Goal: Task Accomplishment & Management: Use online tool/utility

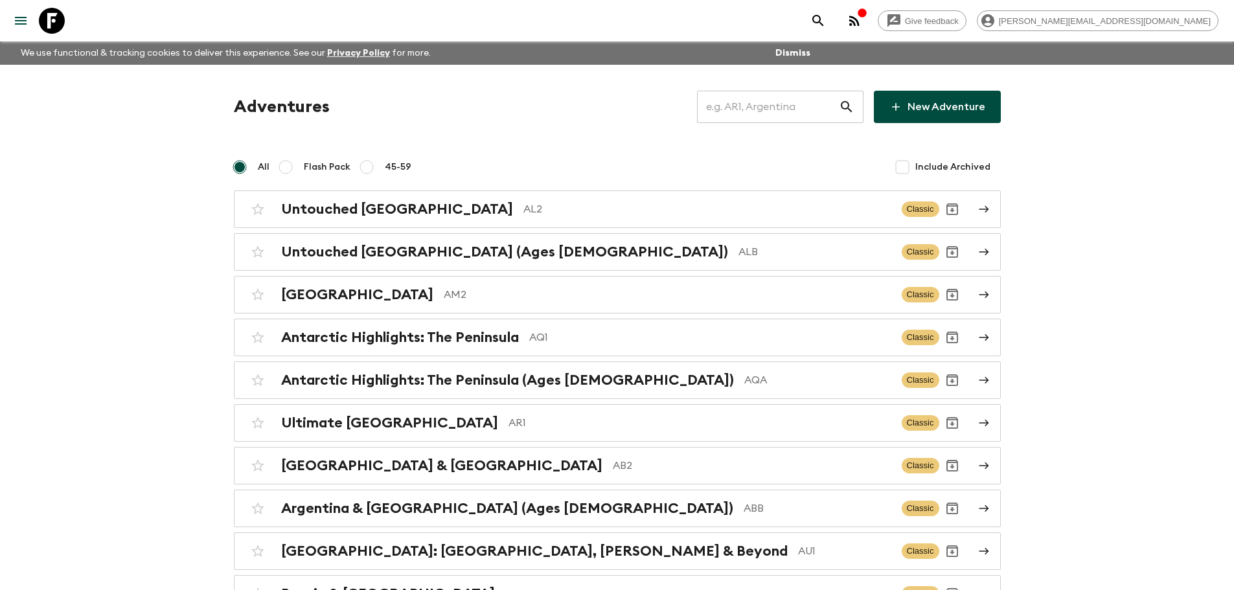
click at [776, 115] on input "text" at bounding box center [768, 107] width 142 height 36
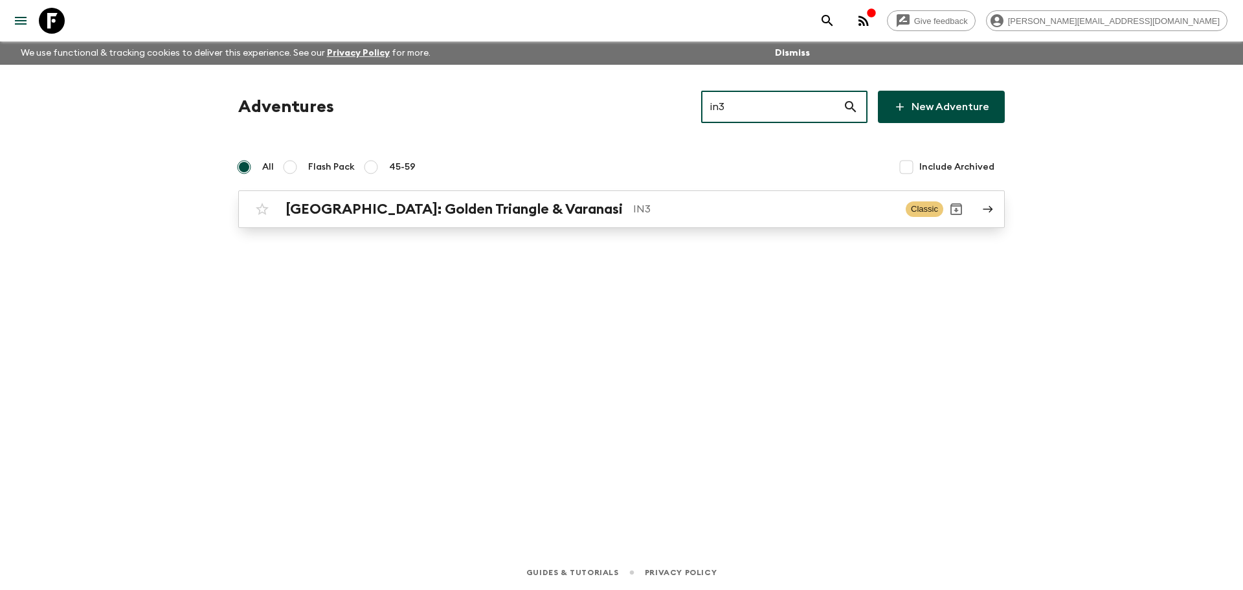
type input "in3"
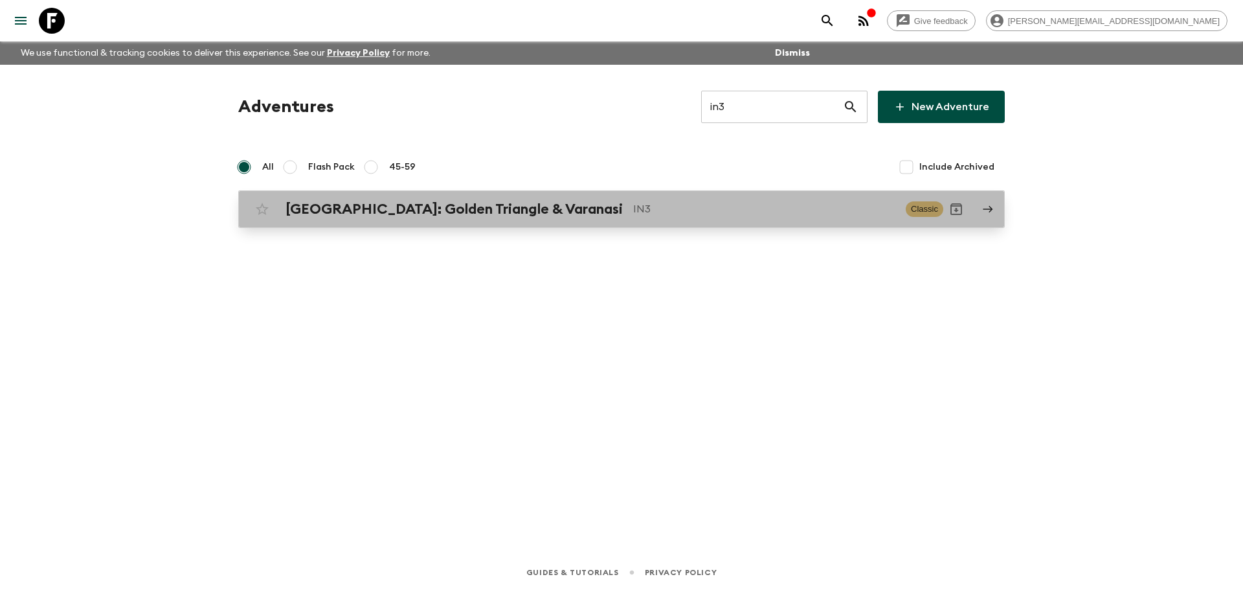
click at [668, 192] on link "North India: Golden Triangle & Varanasi IN3 Classic" at bounding box center [621, 209] width 767 height 38
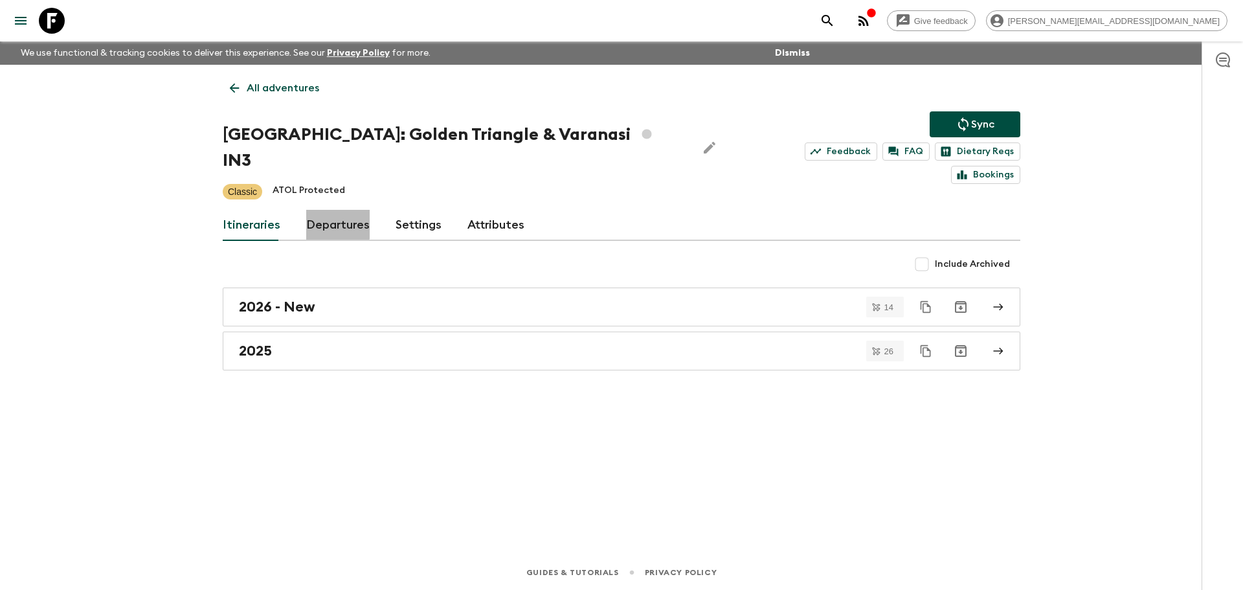
click at [328, 210] on link "Departures" at bounding box center [337, 225] width 63 height 31
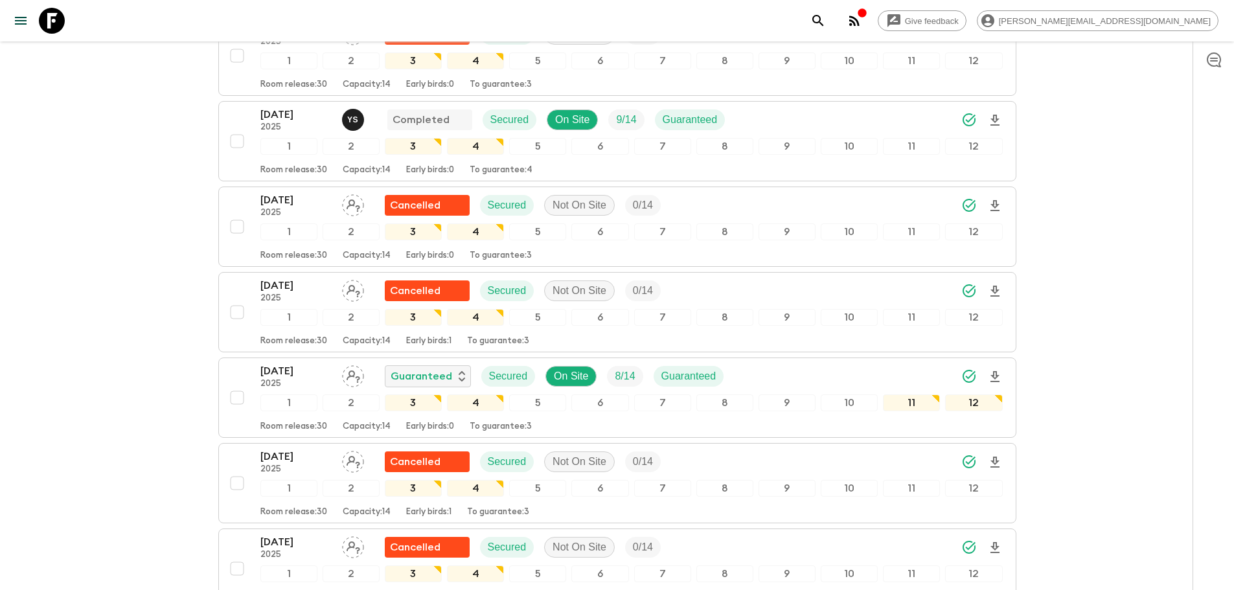
scroll to position [1063, 0]
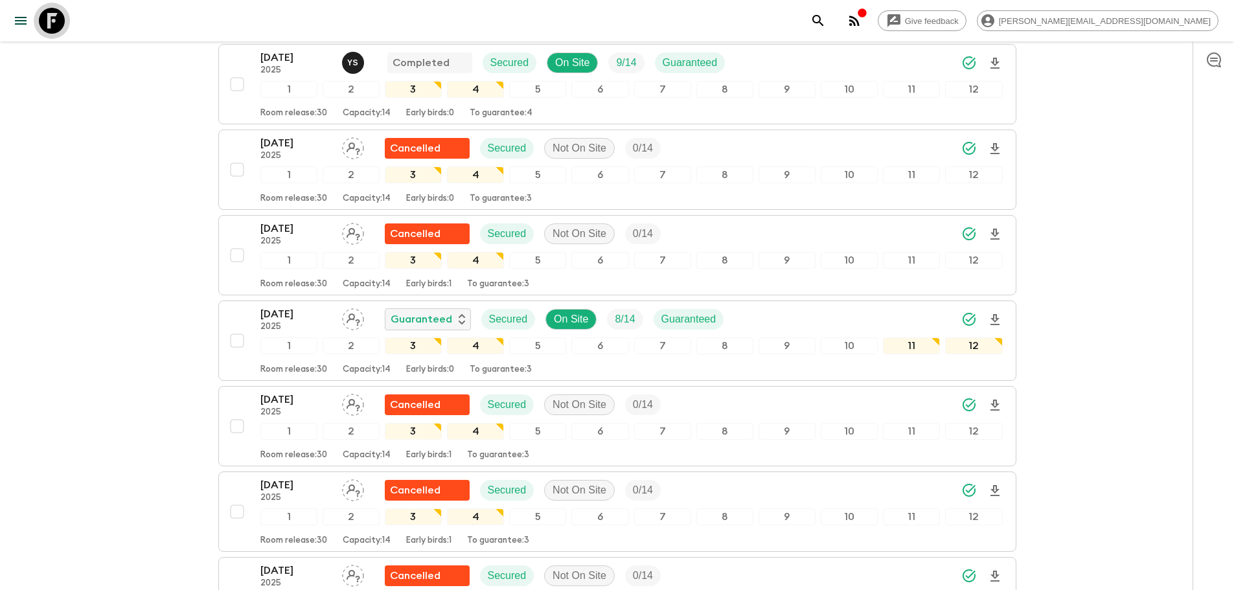
drag, startPoint x: 62, startPoint y: 28, endPoint x: 141, endPoint y: 41, distance: 80.1
click at [62, 28] on icon at bounding box center [52, 21] width 26 height 26
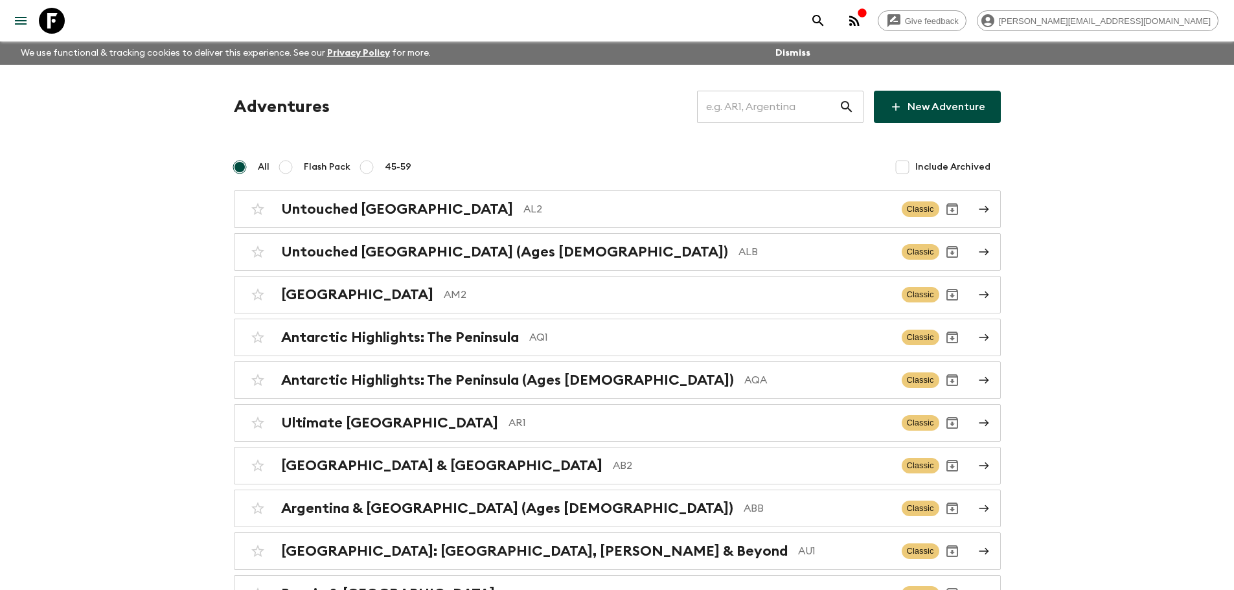
click at [777, 104] on input "text" at bounding box center [768, 107] width 142 height 36
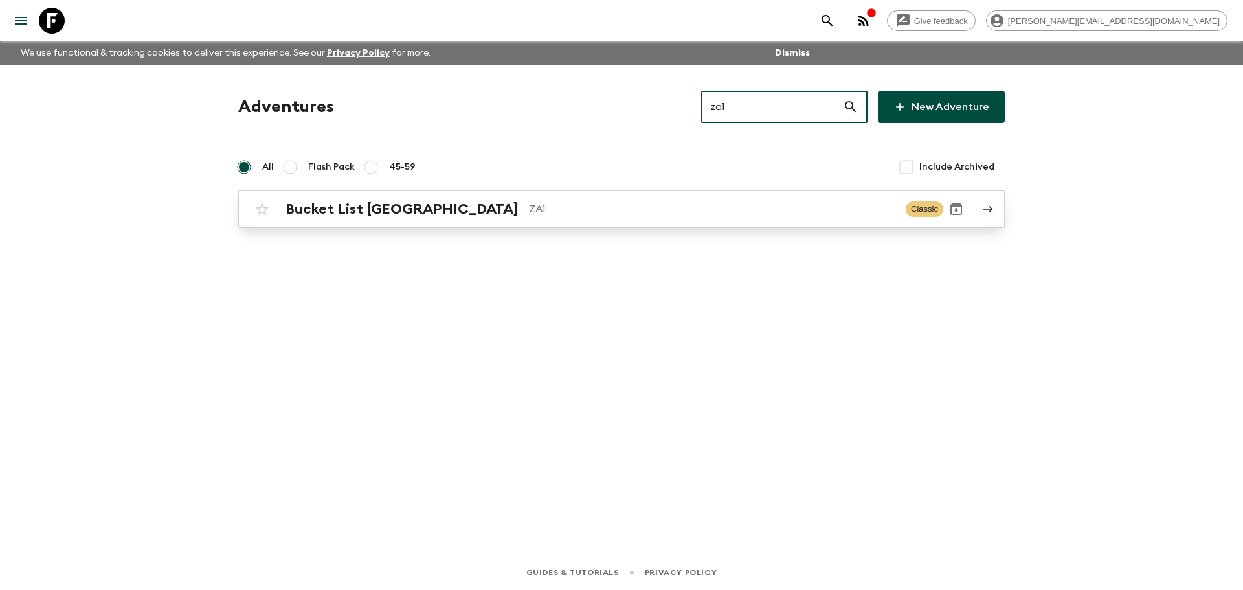
type input "za1"
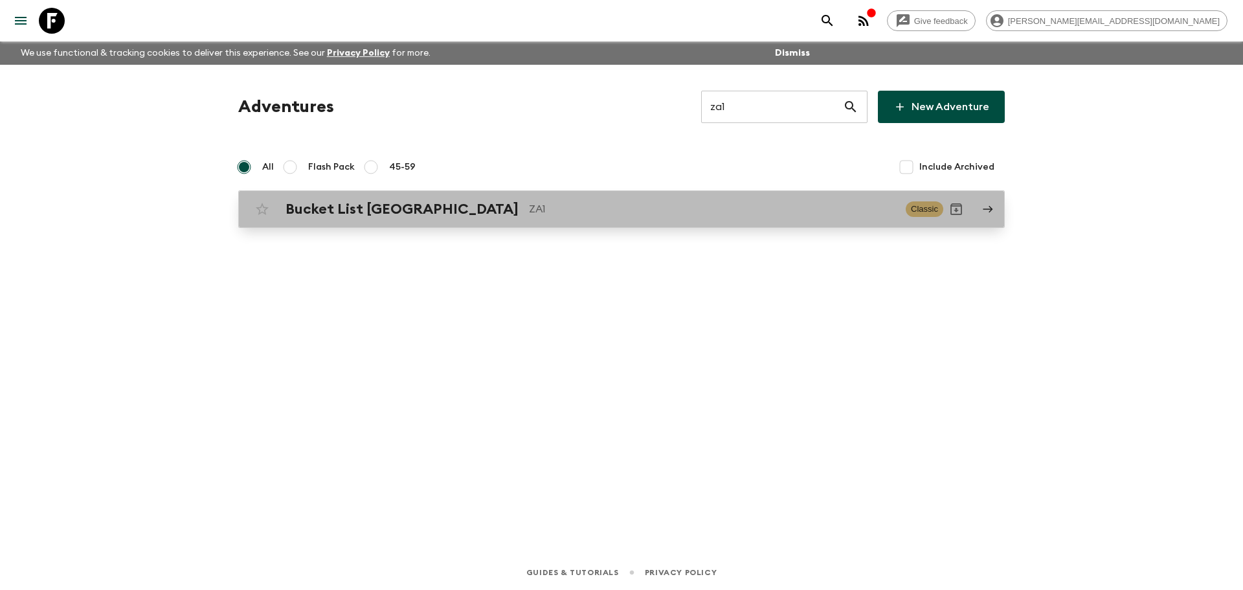
click at [631, 201] on div "Bucket List South Africa ZA1" at bounding box center [591, 209] width 610 height 17
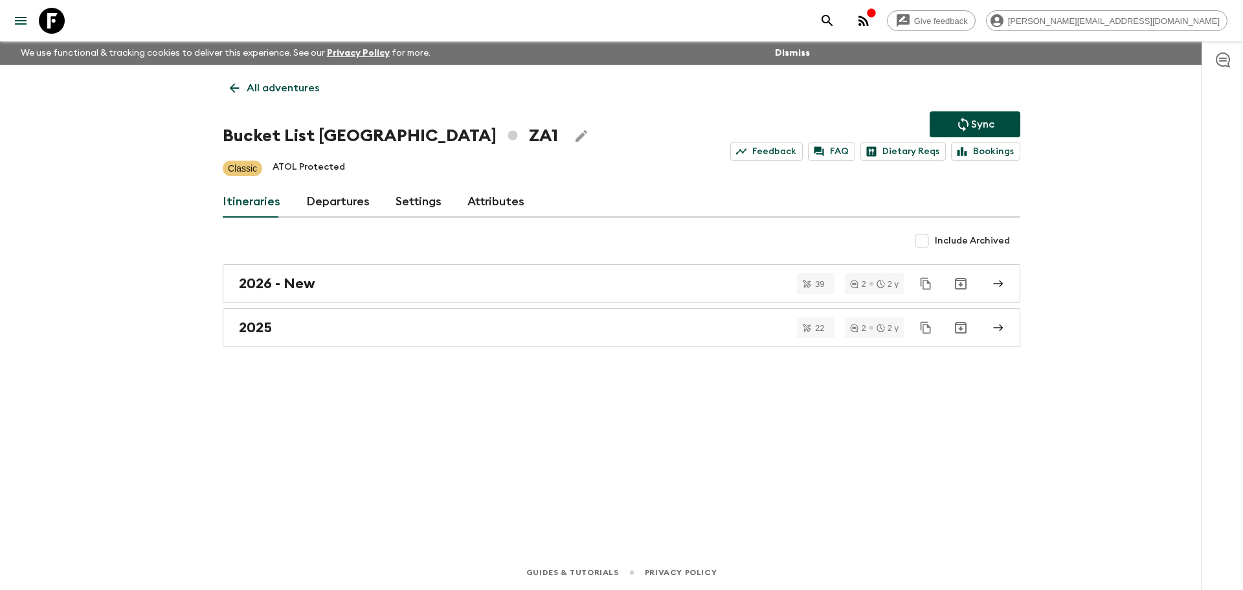
click at [347, 203] on link "Departures" at bounding box center [337, 201] width 63 height 31
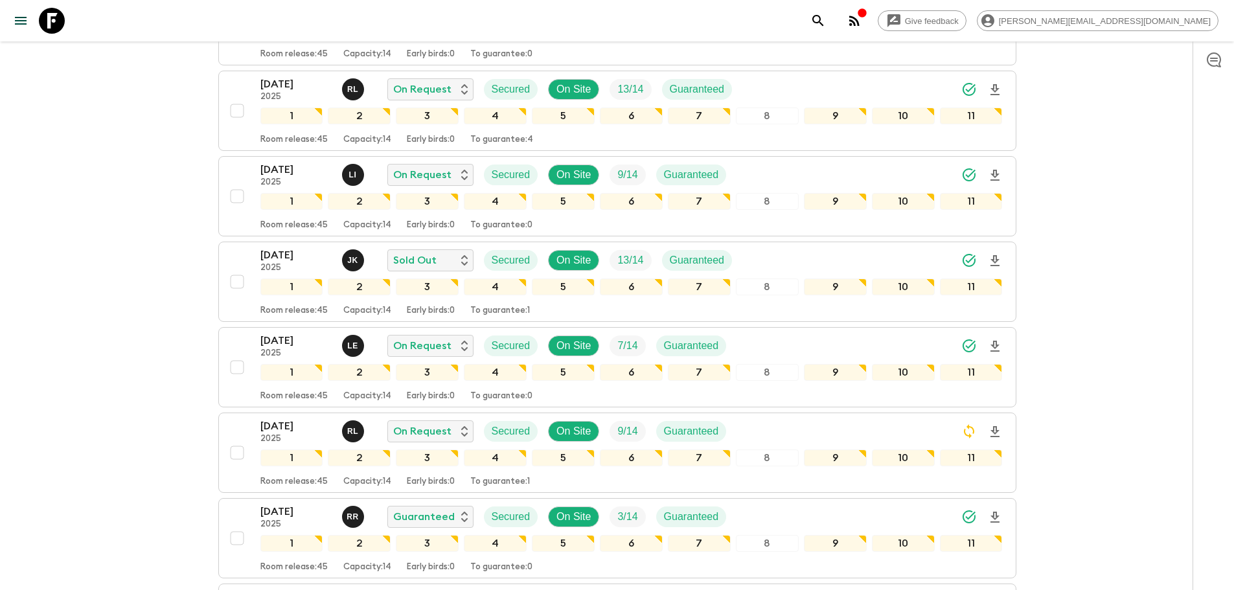
scroll to position [580, 0]
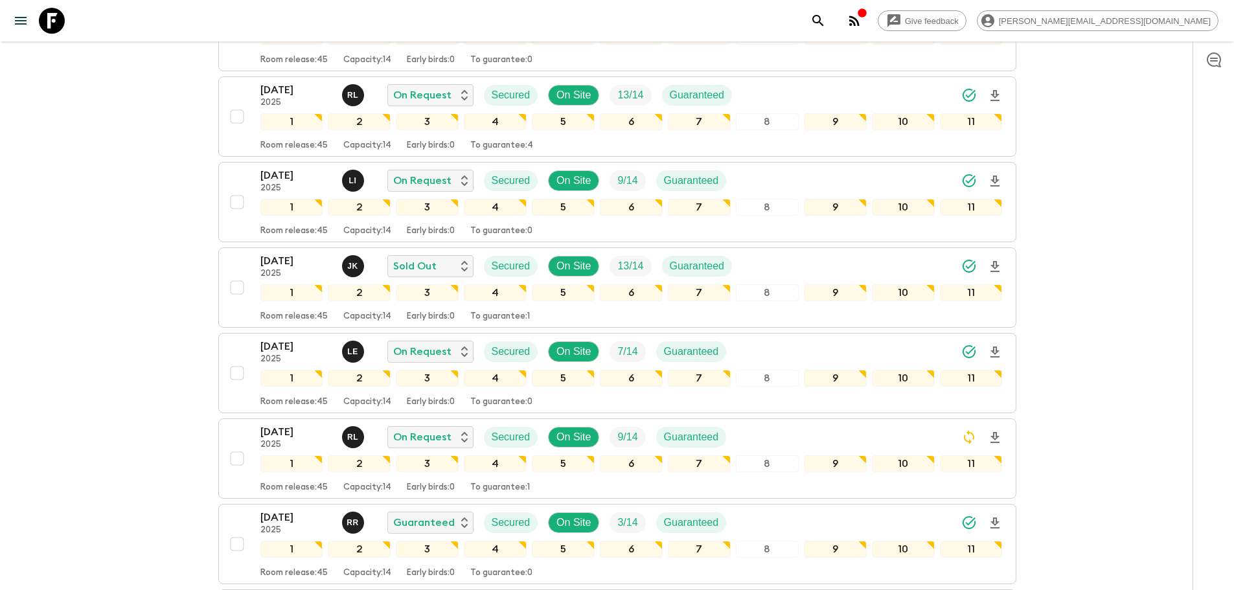
click at [57, 19] on icon at bounding box center [52, 21] width 26 height 26
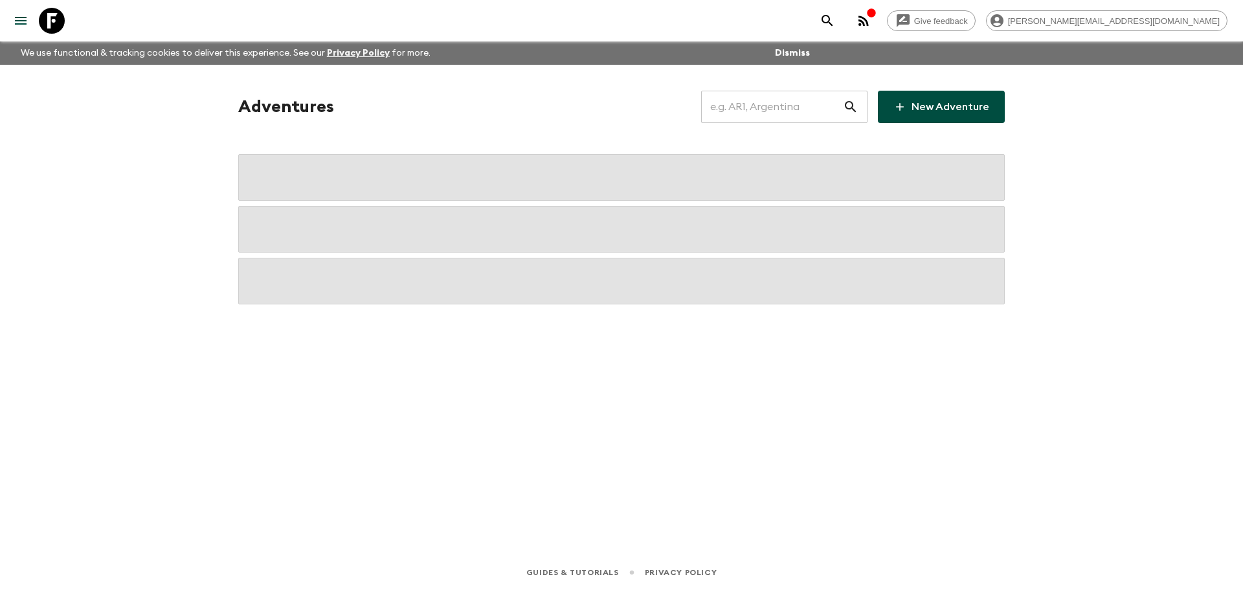
click at [739, 100] on input "text" at bounding box center [772, 107] width 142 height 36
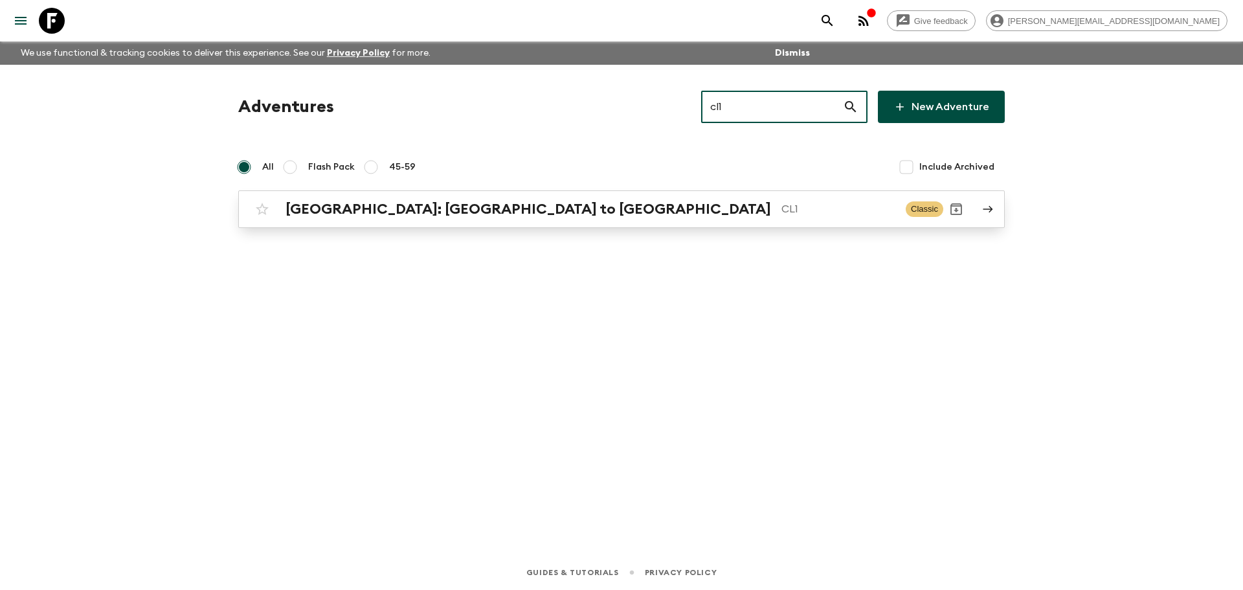
type input "cl1"
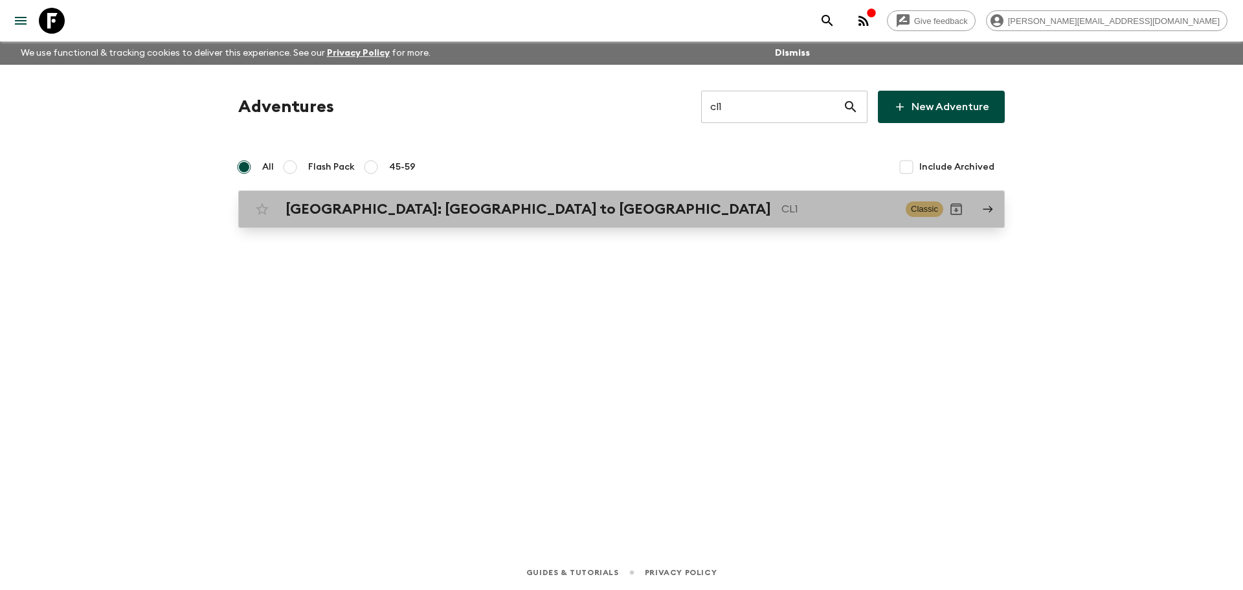
drag, startPoint x: 661, startPoint y: 223, endPoint x: 535, endPoint y: 220, distance: 125.7
click at [660, 223] on link "Chile: Santiago to Patagonia CL1 Classic" at bounding box center [621, 209] width 767 height 38
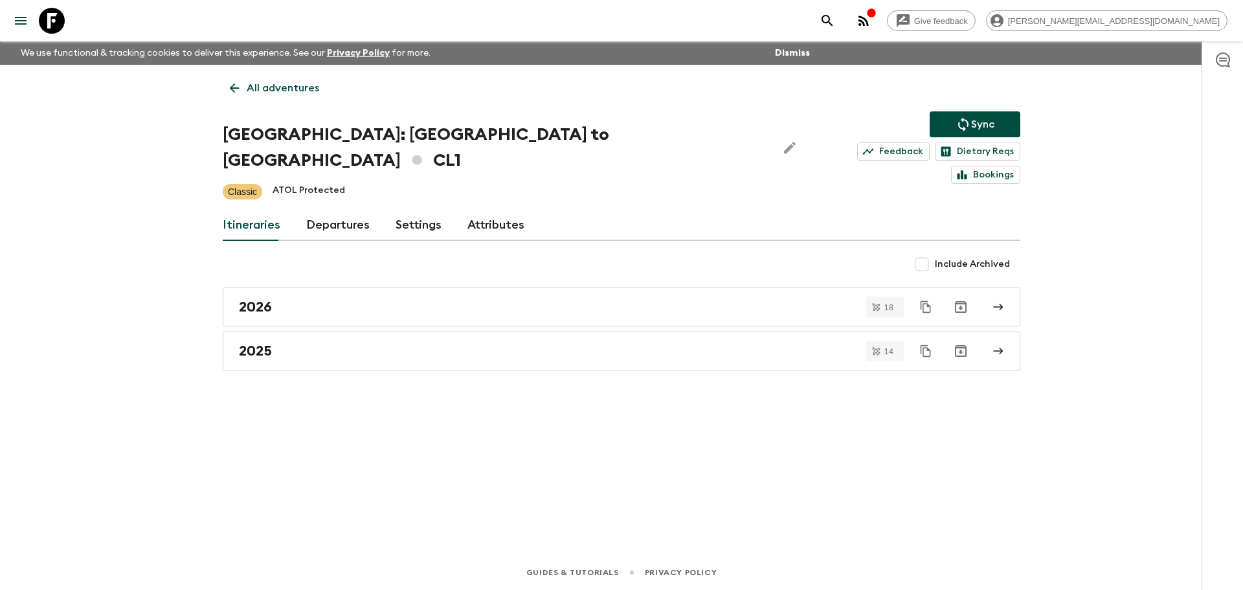
drag, startPoint x: 362, startPoint y: 206, endPoint x: 350, endPoint y: 186, distance: 23.0
click at [361, 210] on link "Departures" at bounding box center [337, 225] width 63 height 31
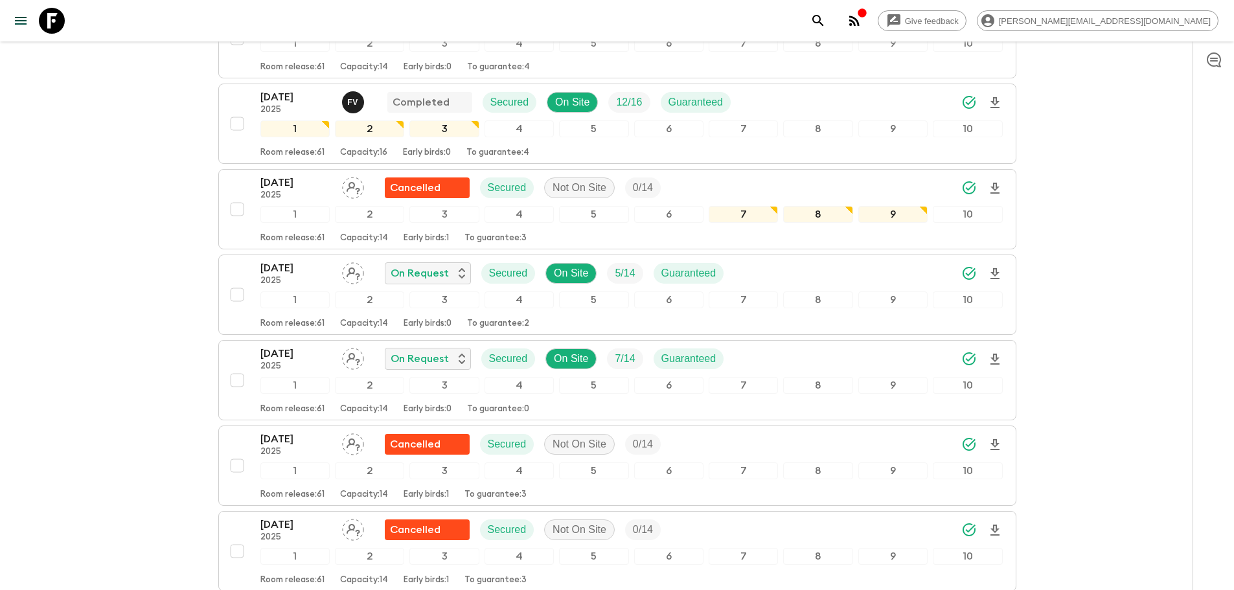
scroll to position [2379, 0]
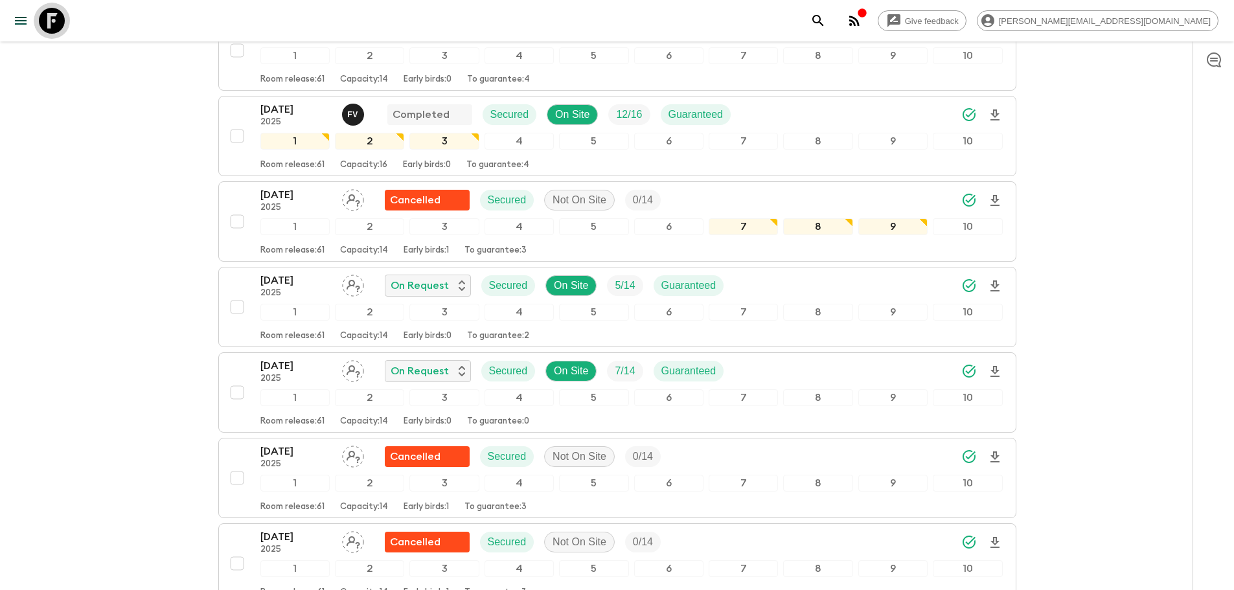
click at [43, 23] on icon at bounding box center [52, 21] width 26 height 26
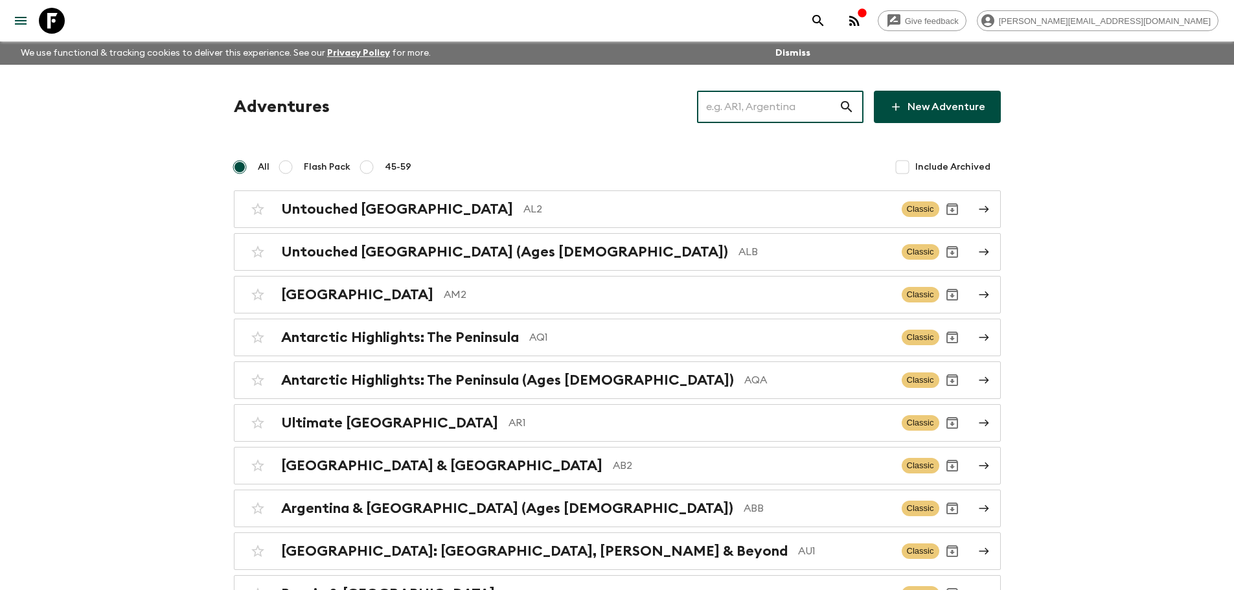
click at [791, 97] on input "text" at bounding box center [768, 107] width 142 height 36
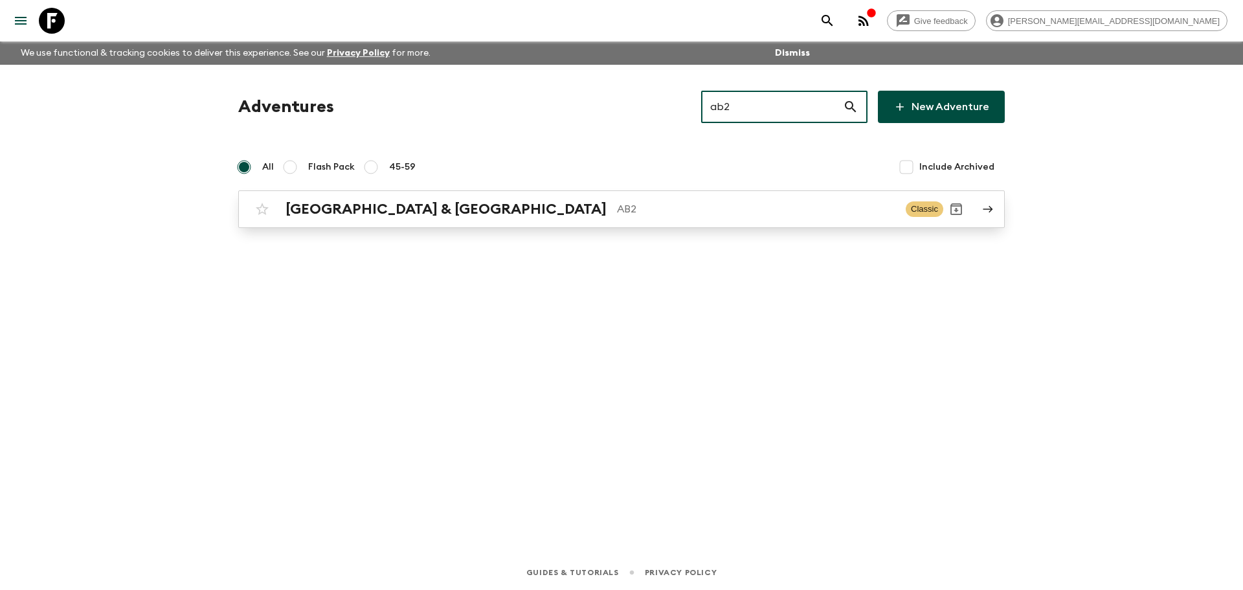
type input "ab2"
click at [683, 219] on div "Argentina & Brazil AB2 Classic" at bounding box center [596, 209] width 694 height 26
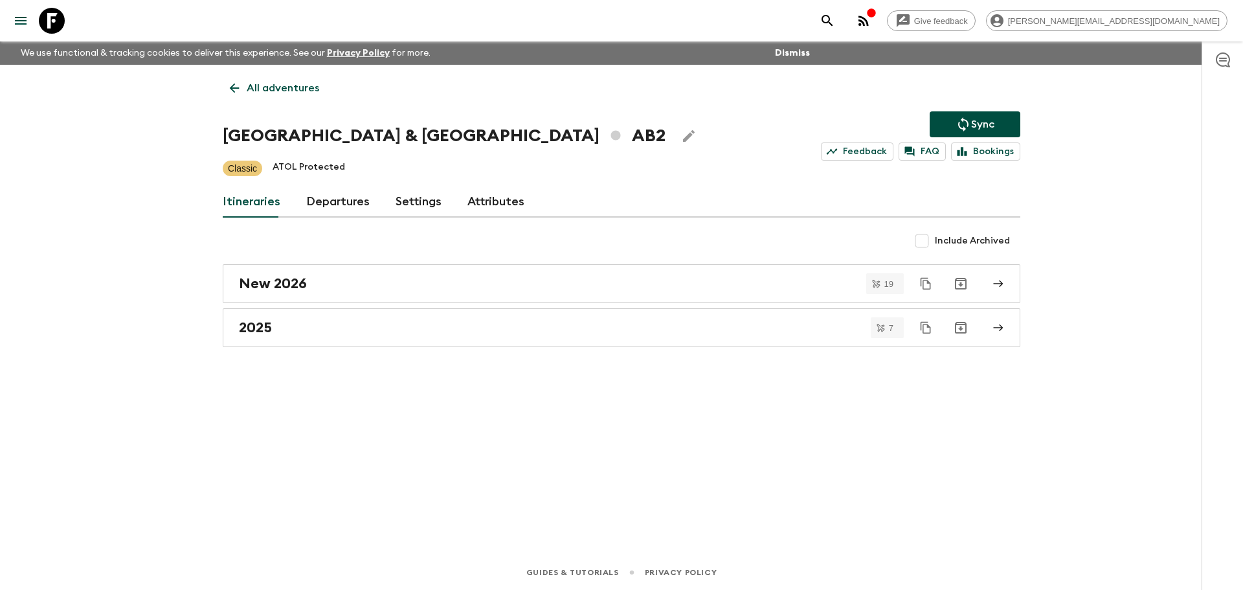
drag, startPoint x: 362, startPoint y: 197, endPoint x: 354, endPoint y: 184, distance: 16.0
click at [361, 197] on link "Departures" at bounding box center [337, 201] width 63 height 31
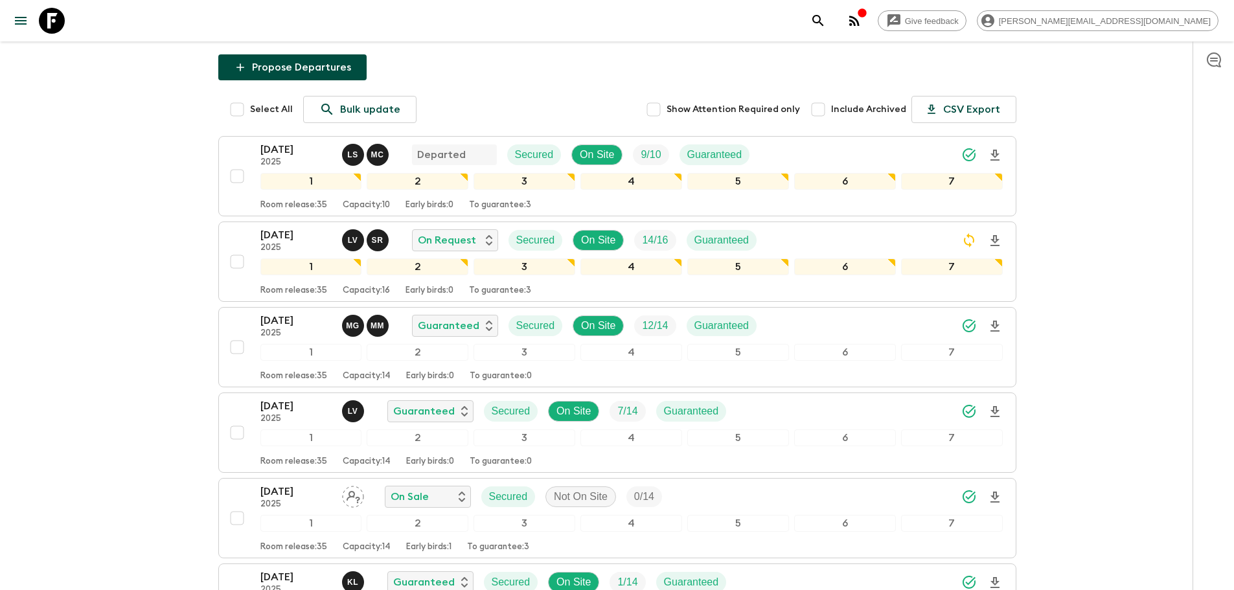
scroll to position [139, 0]
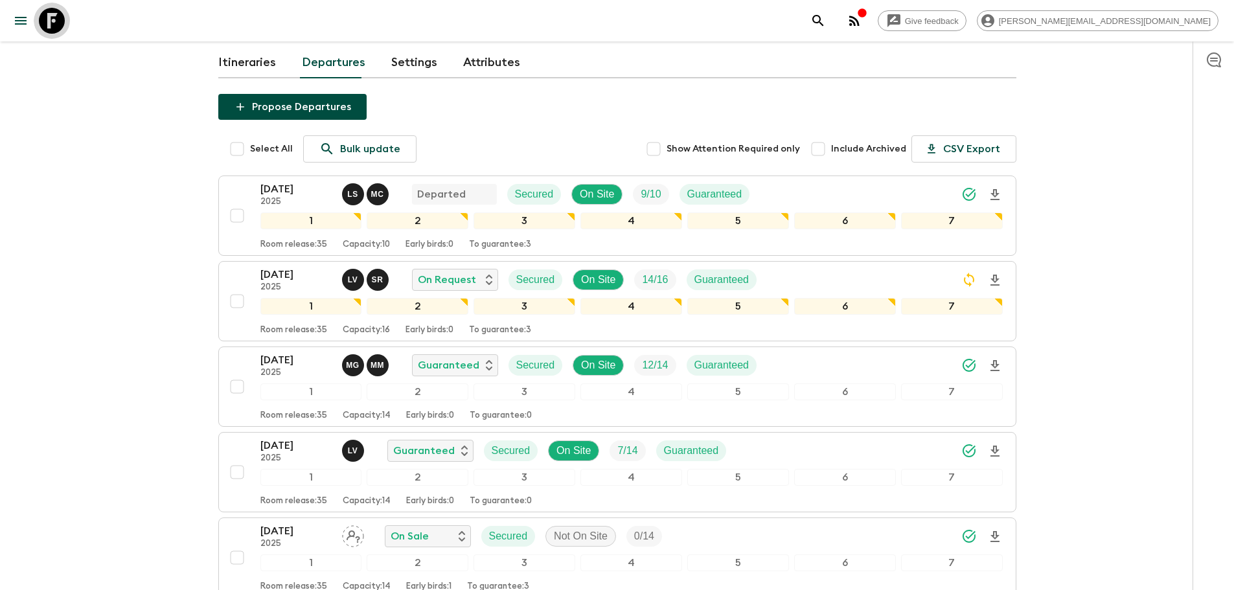
drag, startPoint x: 46, startPoint y: 8, endPoint x: 166, endPoint y: 22, distance: 121.2
click at [46, 8] on icon at bounding box center [52, 21] width 26 height 26
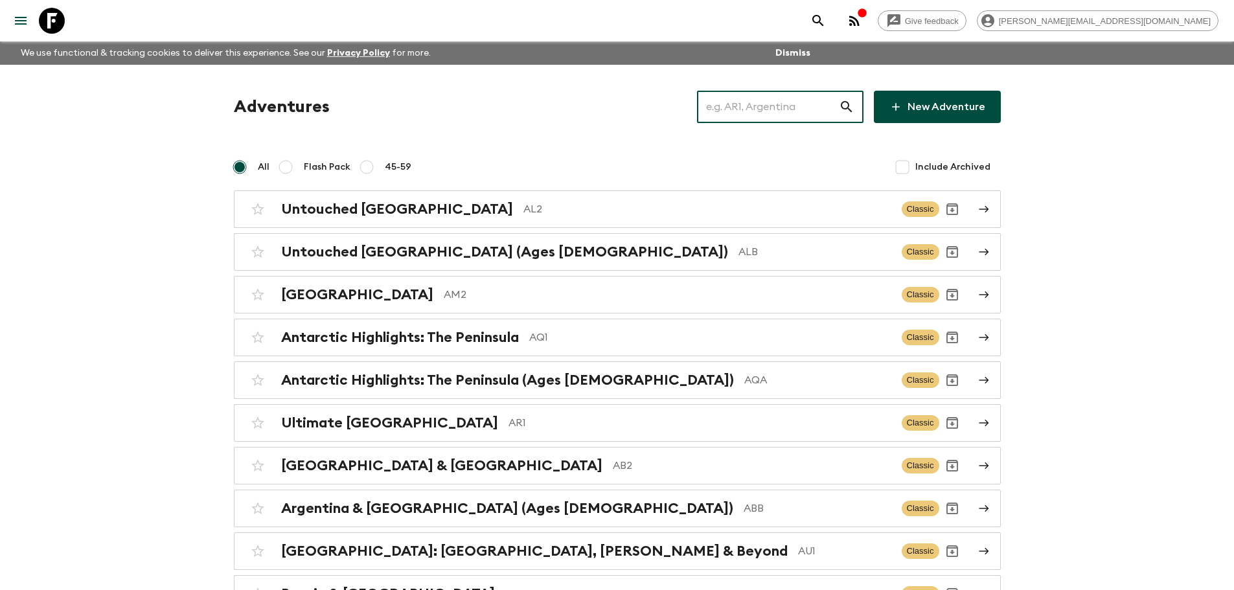
click at [781, 112] on input "text" at bounding box center [768, 107] width 142 height 36
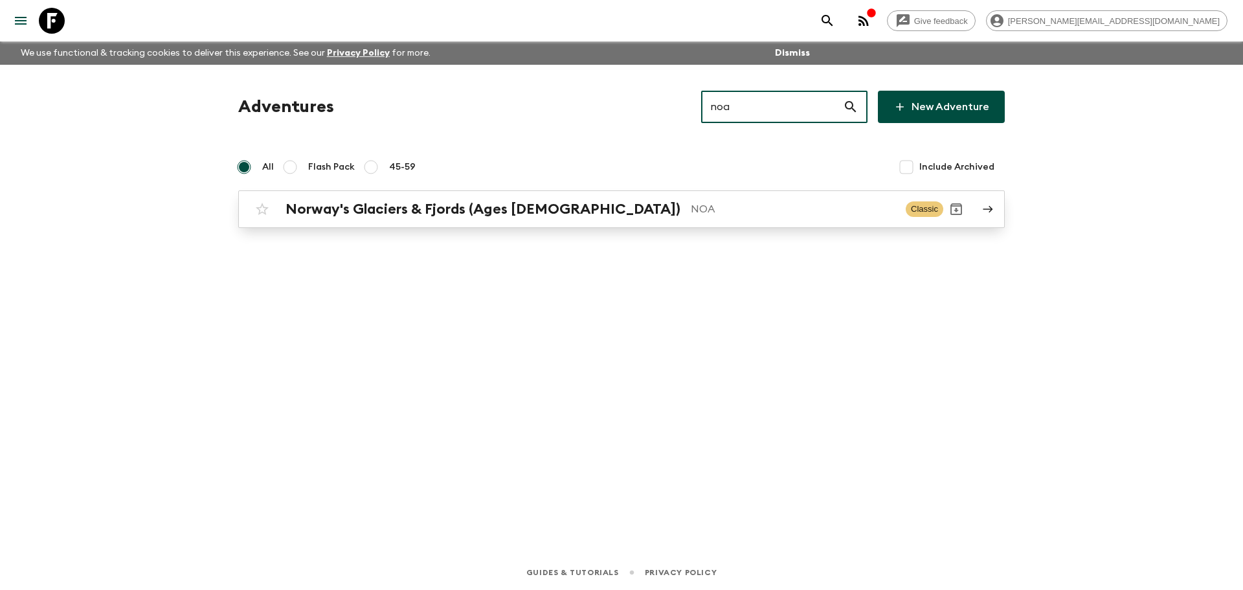
type input "noa"
click at [704, 214] on p "NOA" at bounding box center [793, 209] width 205 height 16
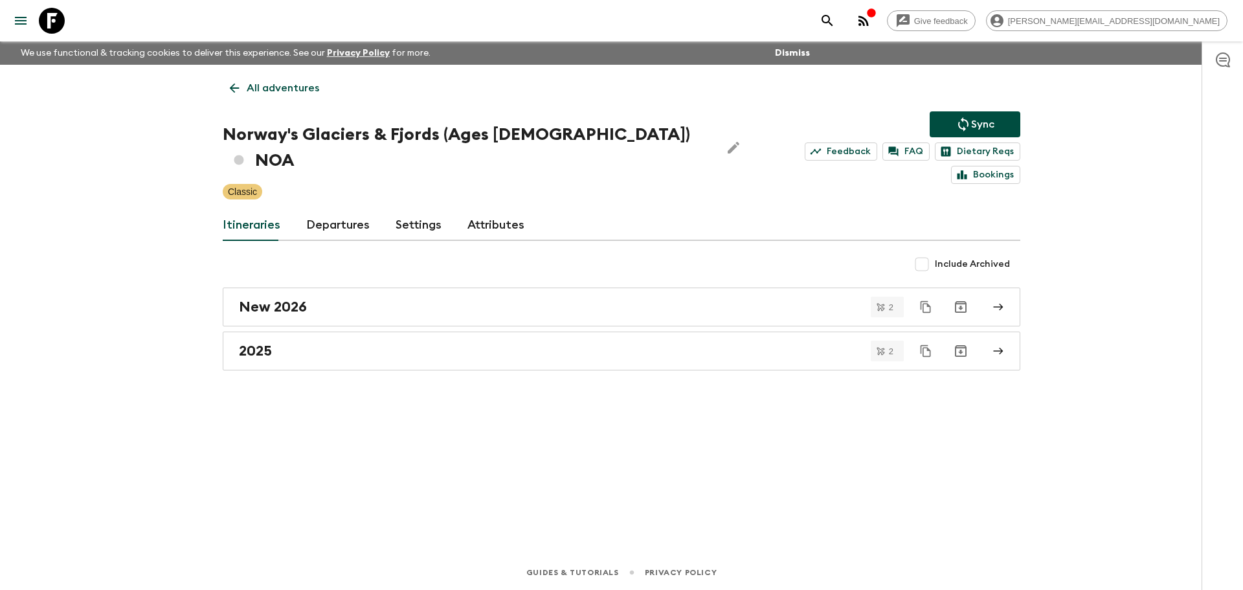
click at [337, 210] on link "Departures" at bounding box center [337, 225] width 63 height 31
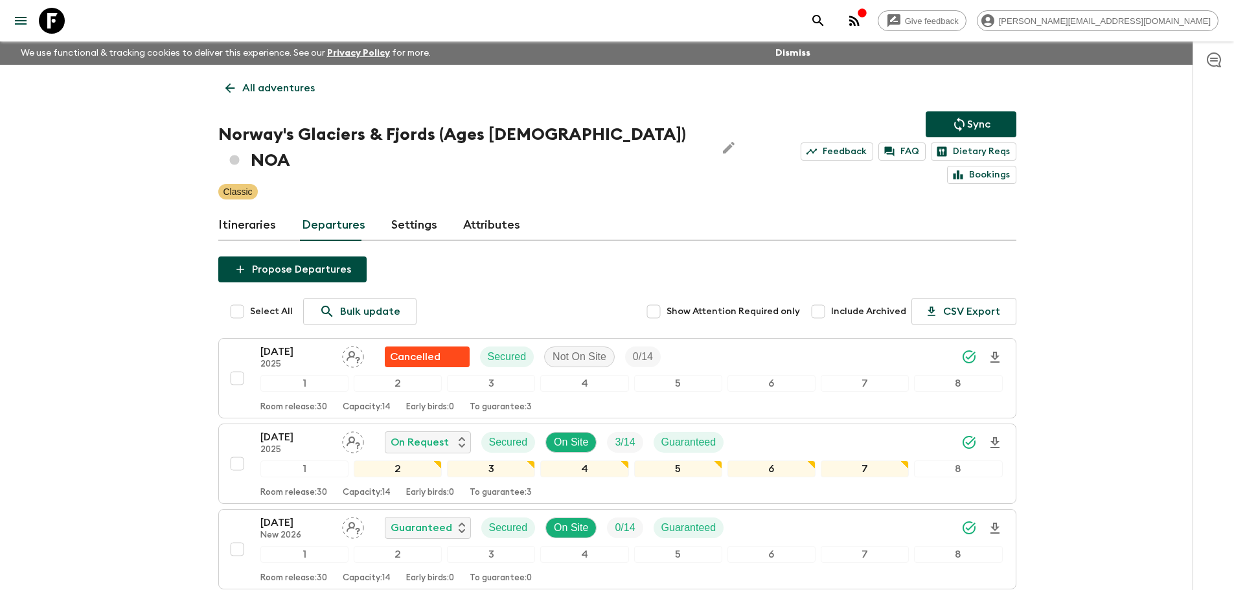
click at [163, 76] on div "Give feedback megan.p@flashpack.com We use functional & tracking cookies to del…" at bounding box center [617, 396] width 1234 height 793
drag, startPoint x: 359, startPoint y: 96, endPoint x: 346, endPoint y: 96, distance: 13.6
click at [357, 96] on div "All adventures Norway's Glaciers & Fjords (Ages 45-59) NOA Sync Feedback FAQ Di…" at bounding box center [617, 393] width 829 height 657
click at [263, 82] on p "All adventures" at bounding box center [278, 88] width 73 height 16
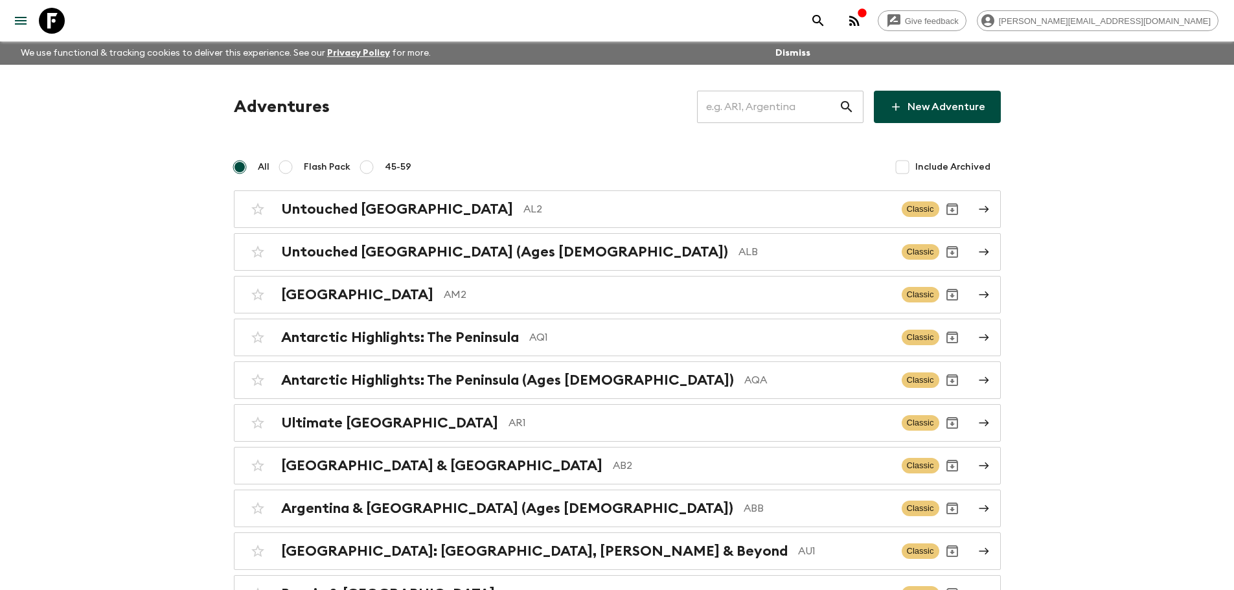
click at [800, 114] on input "text" at bounding box center [768, 107] width 142 height 36
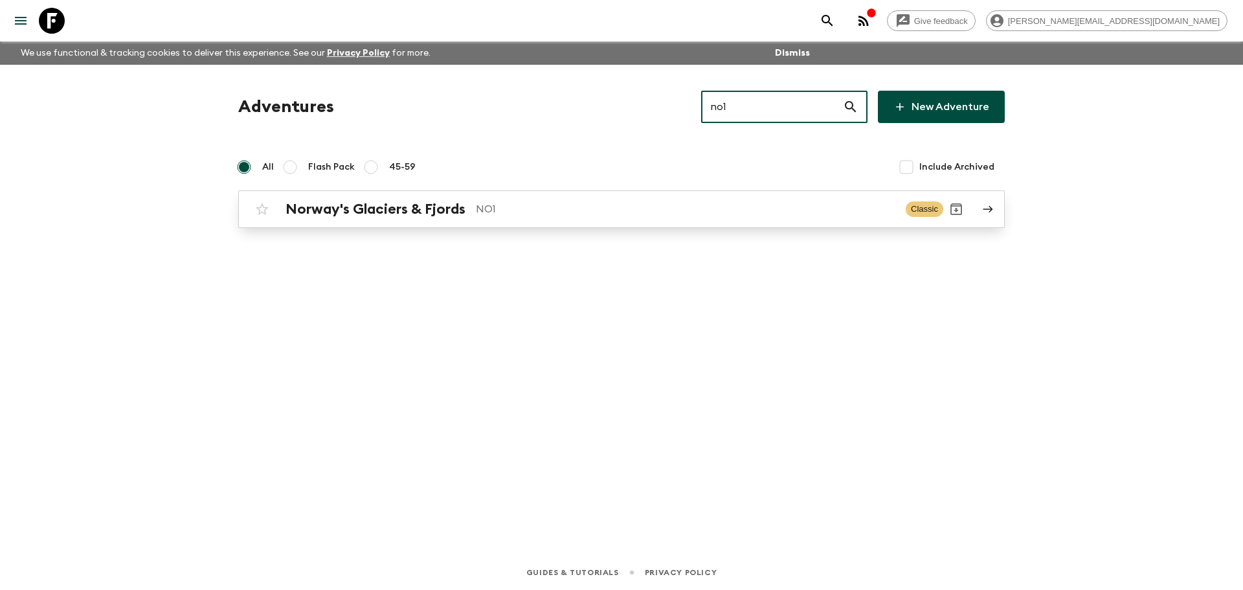
type input "no1"
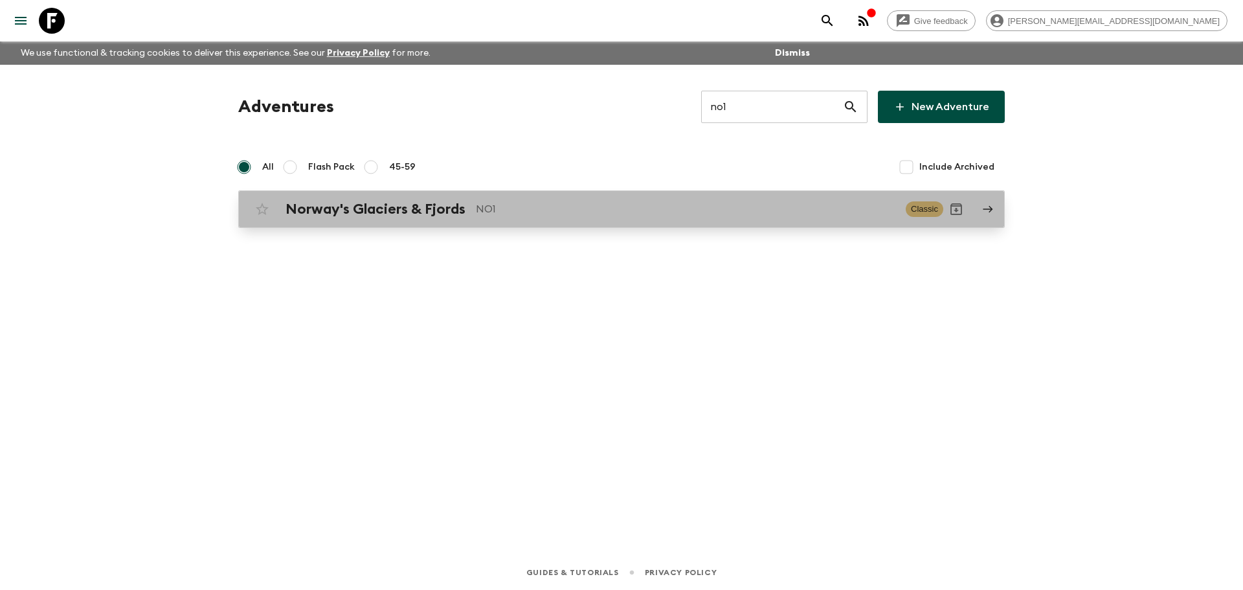
click at [677, 201] on div "Norway's Glaciers & Fjords NO1" at bounding box center [591, 209] width 610 height 17
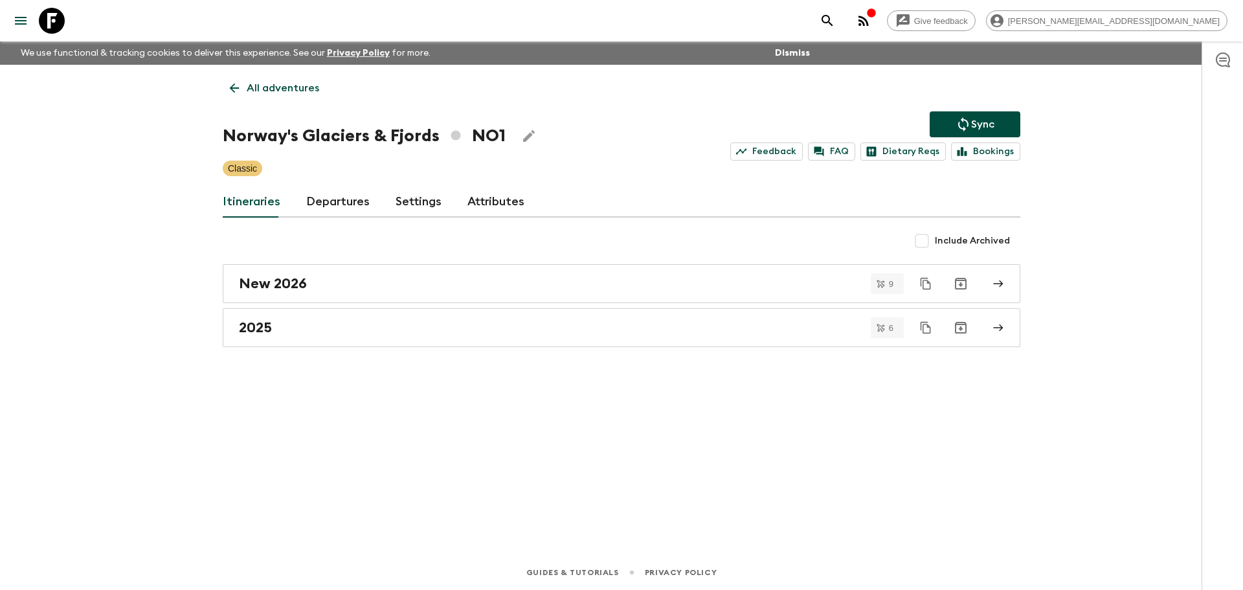
click at [336, 198] on link "Departures" at bounding box center [337, 201] width 63 height 31
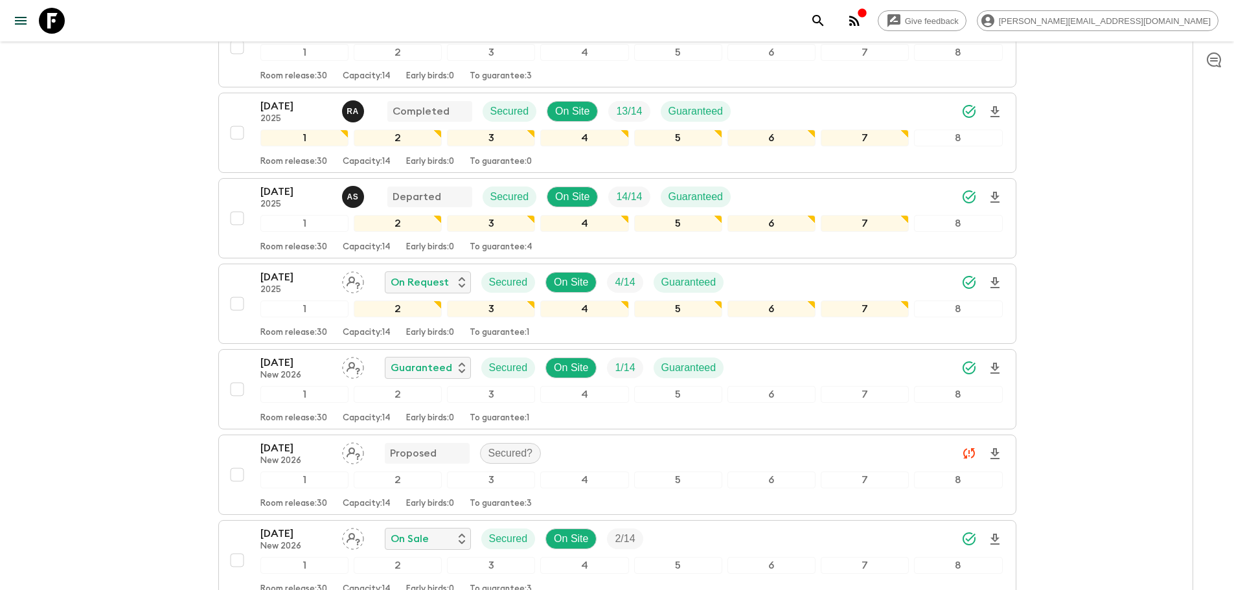
scroll to position [1090, 0]
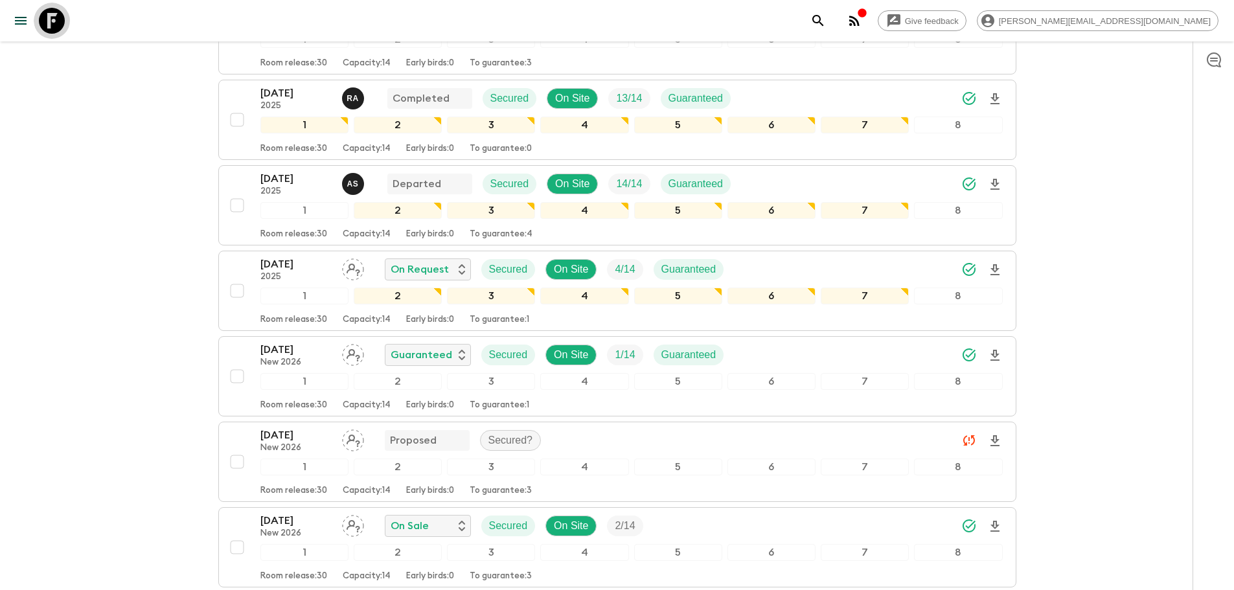
click at [54, 28] on icon at bounding box center [52, 21] width 26 height 26
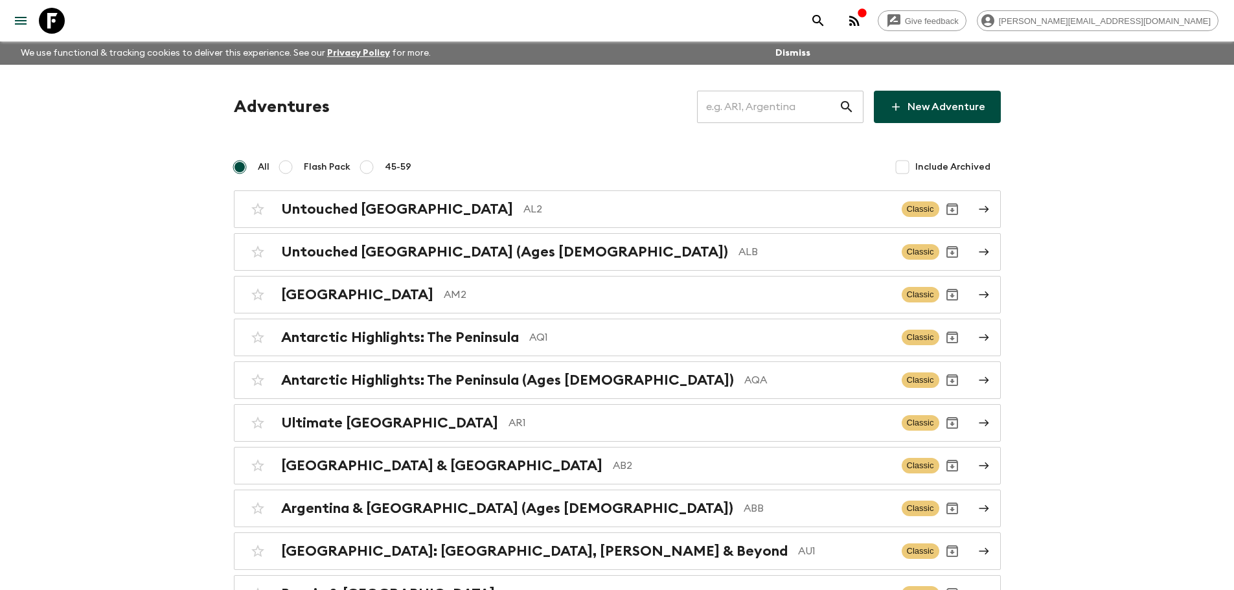
click at [772, 114] on input "text" at bounding box center [768, 107] width 142 height 36
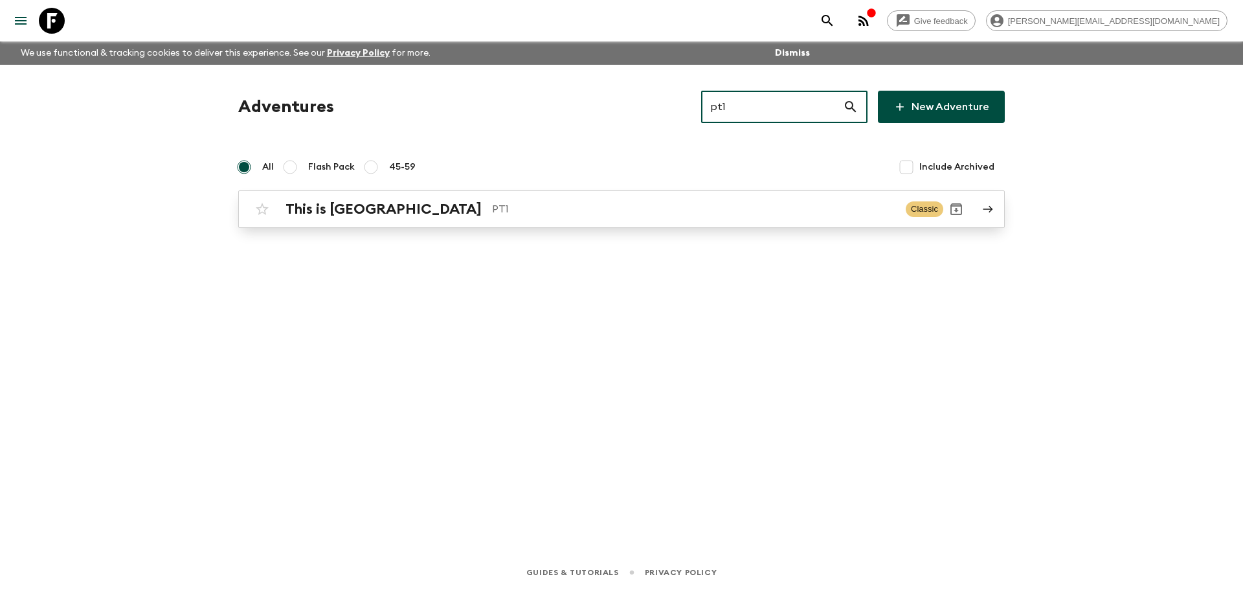
type input "pt1"
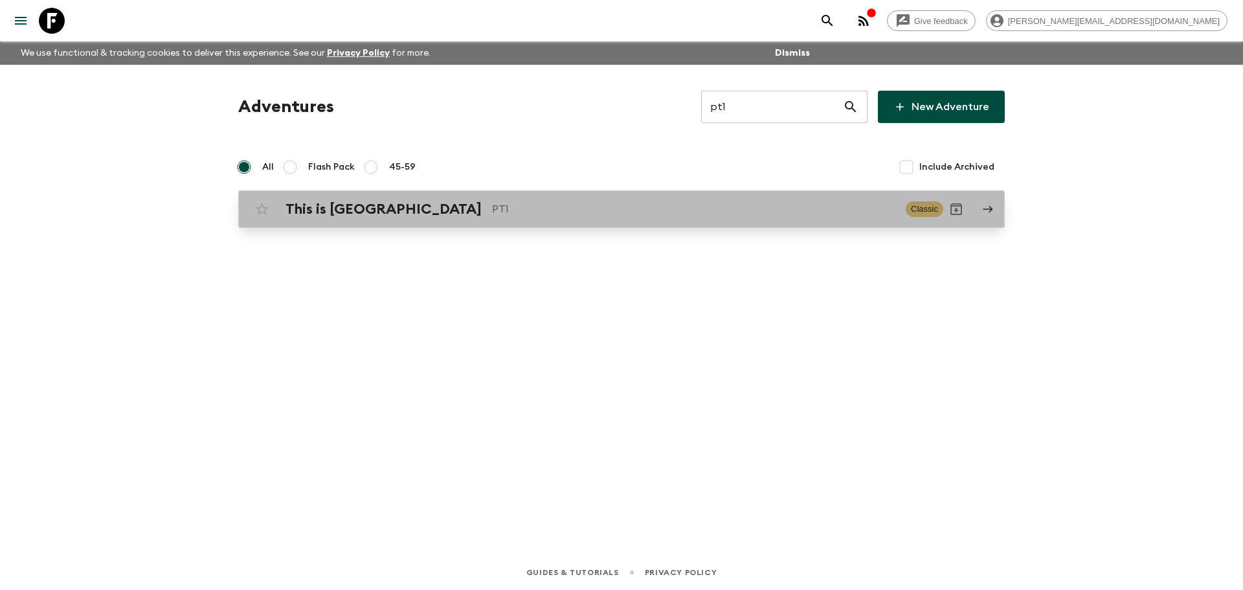
click at [492, 209] on p "PT1" at bounding box center [693, 209] width 403 height 16
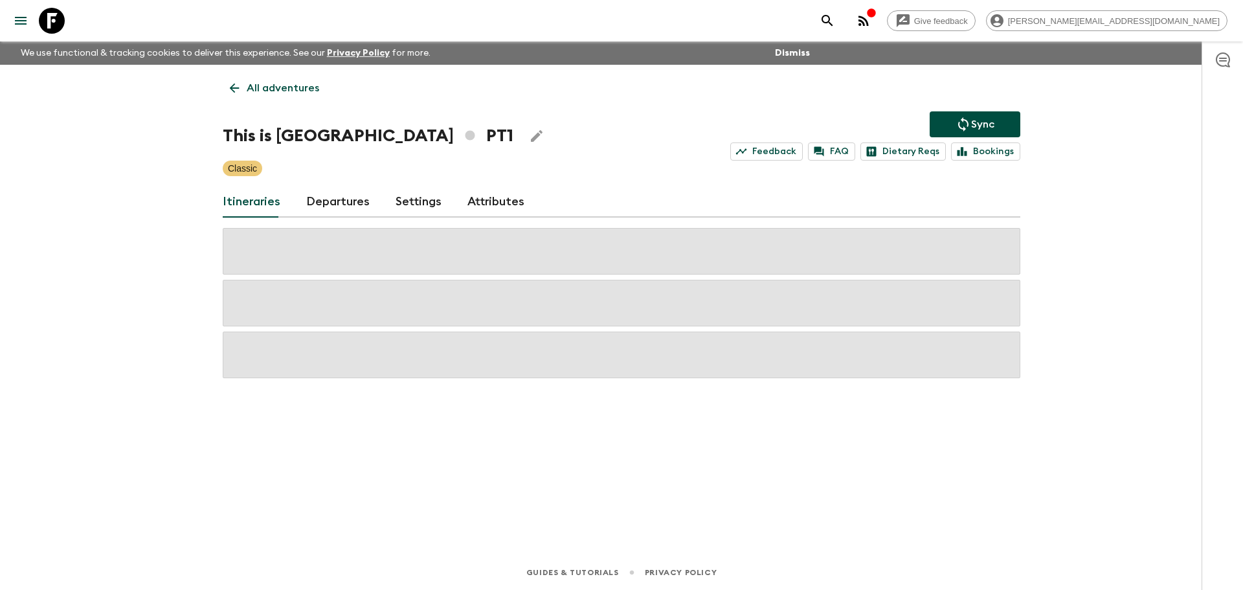
click at [330, 196] on link "Departures" at bounding box center [337, 201] width 63 height 31
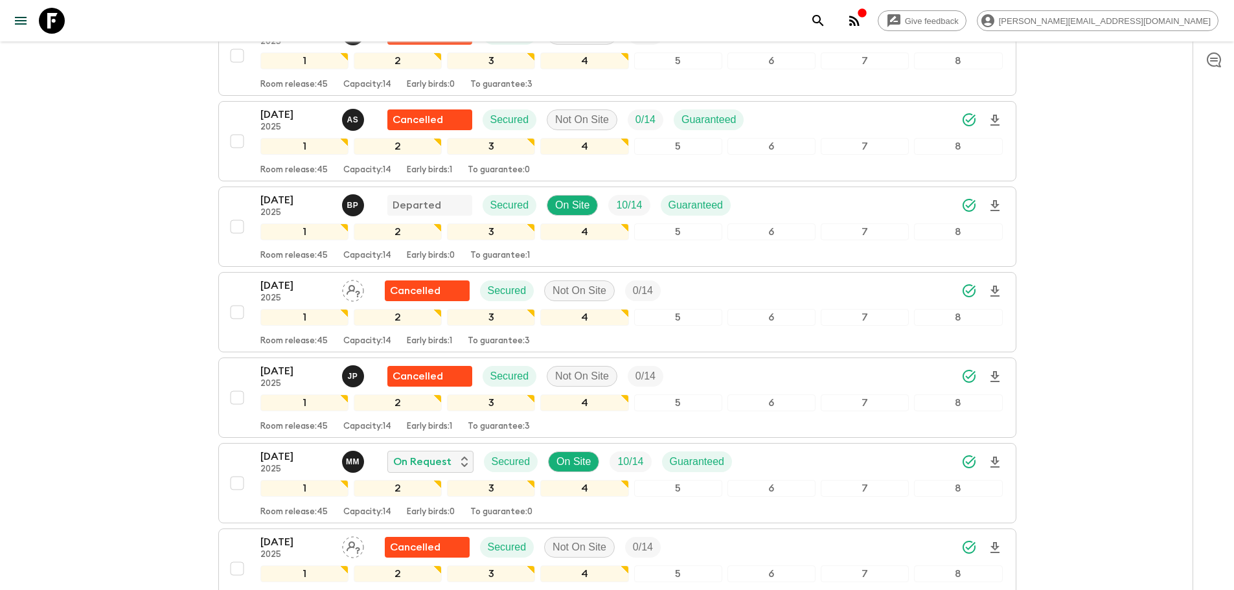
scroll to position [4022, 0]
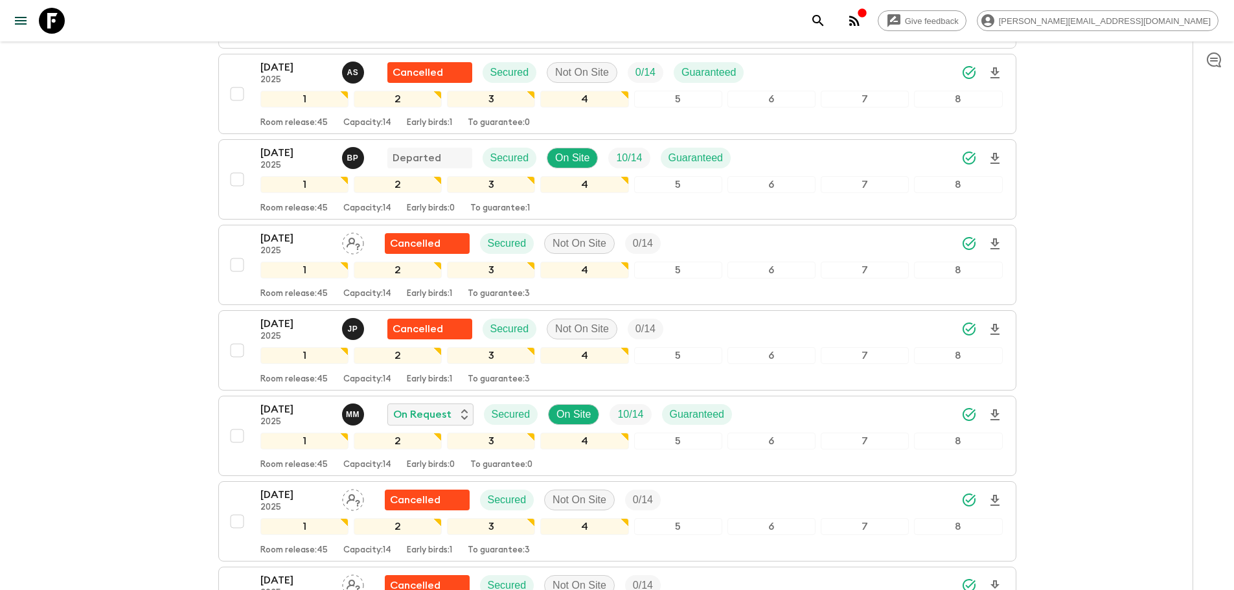
click at [52, 17] on icon at bounding box center [52, 21] width 26 height 26
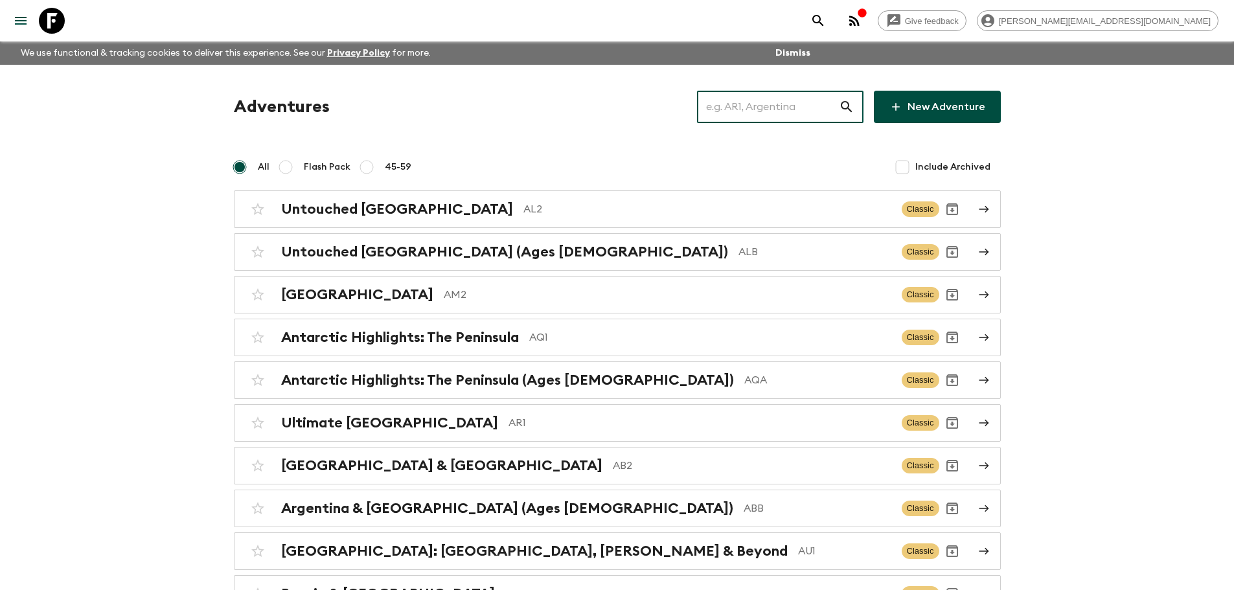
click at [756, 116] on input "text" at bounding box center [768, 107] width 142 height 36
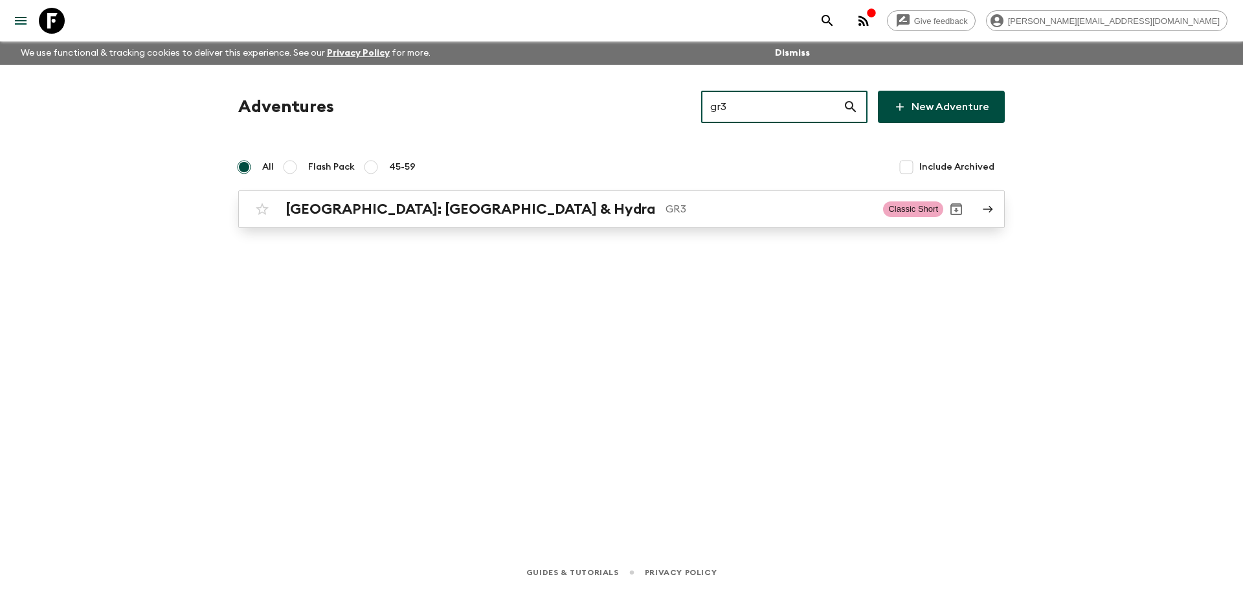
type input "gr3"
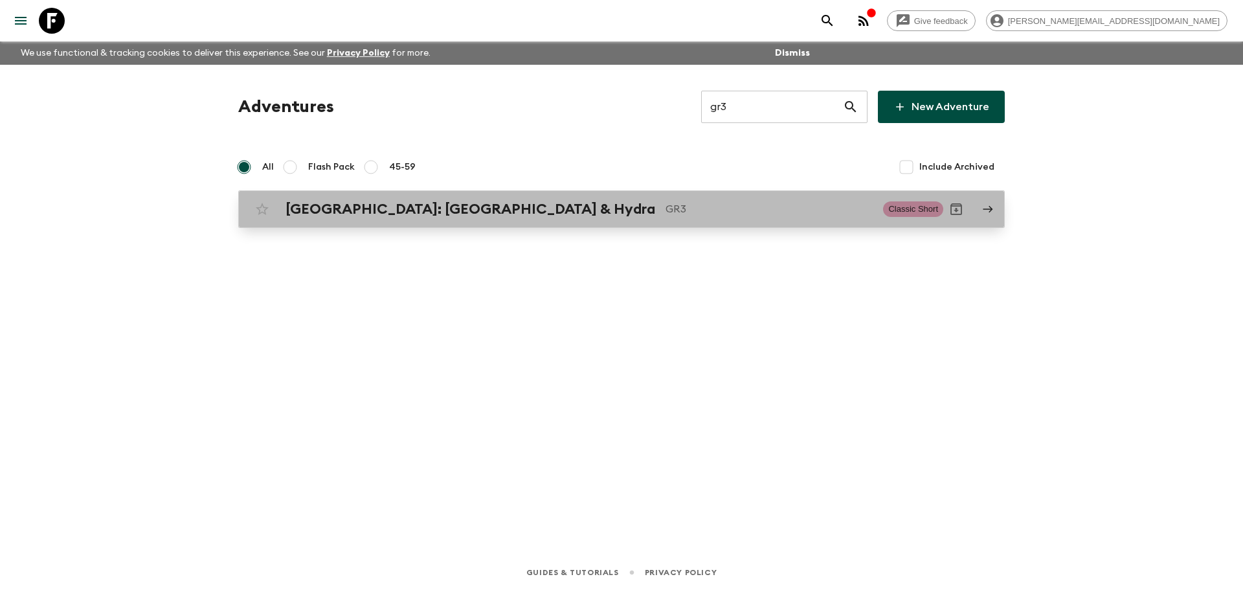
click at [666, 209] on p "GR3" at bounding box center [769, 209] width 207 height 16
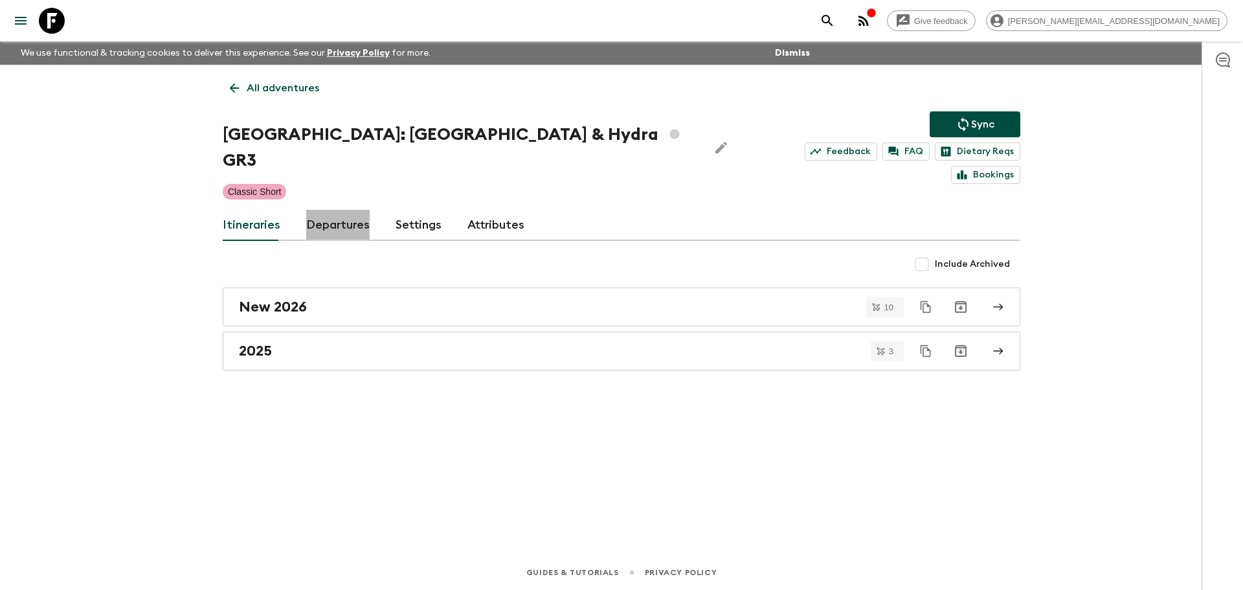
click at [337, 210] on link "Departures" at bounding box center [337, 225] width 63 height 31
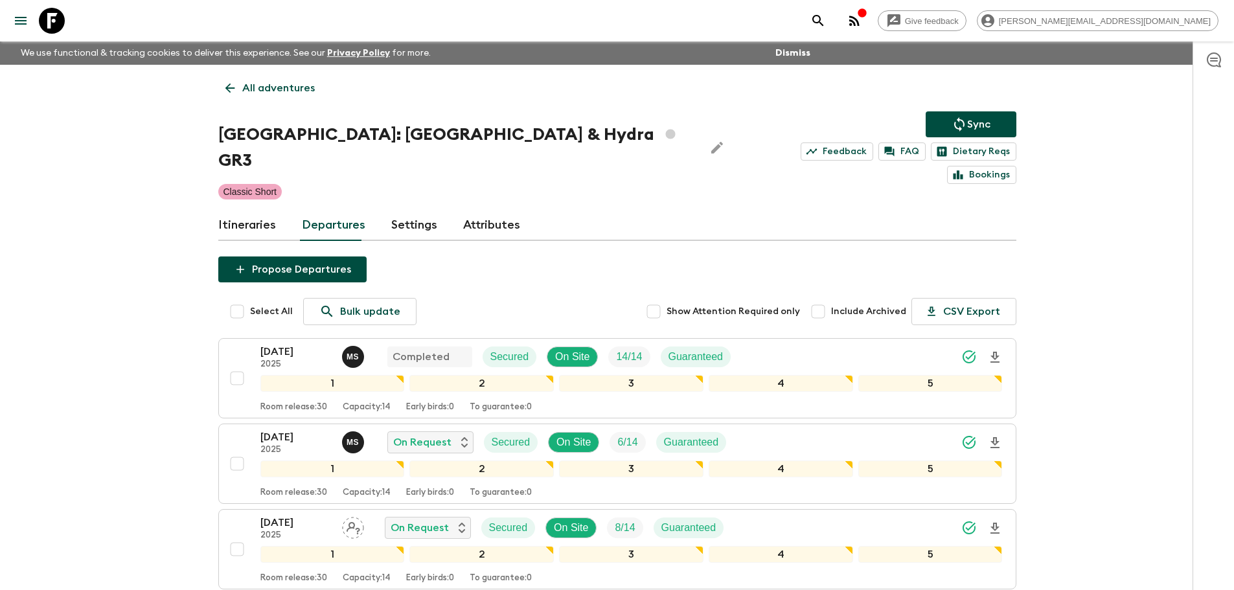
click at [60, 18] on icon at bounding box center [52, 21] width 26 height 26
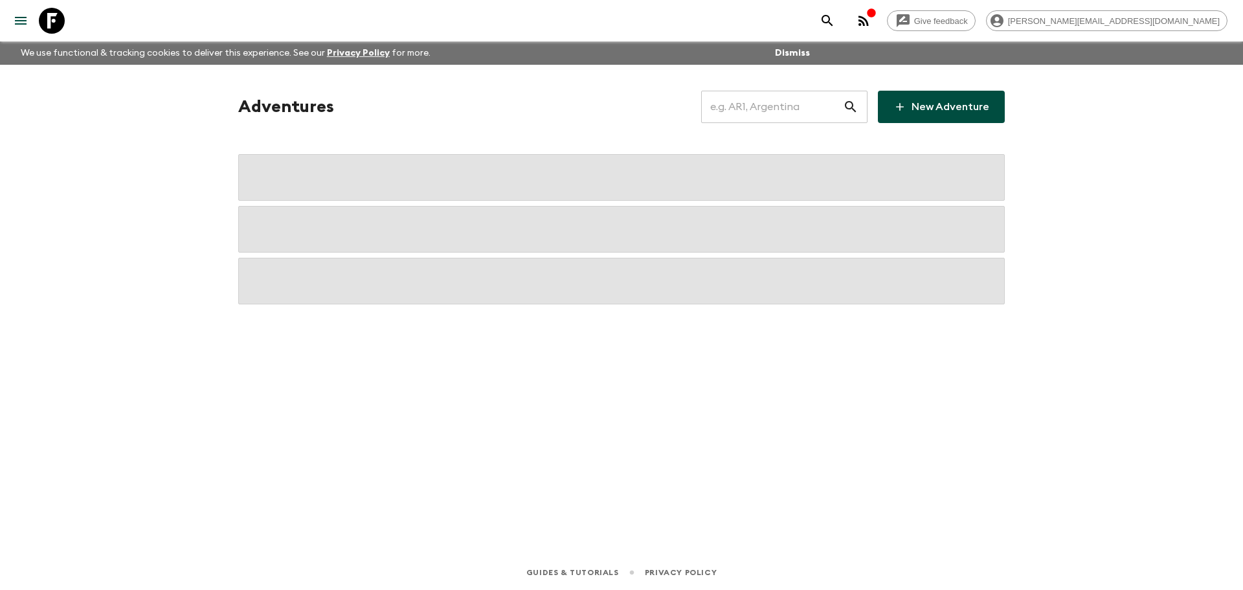
click at [797, 98] on input "text" at bounding box center [772, 107] width 142 height 36
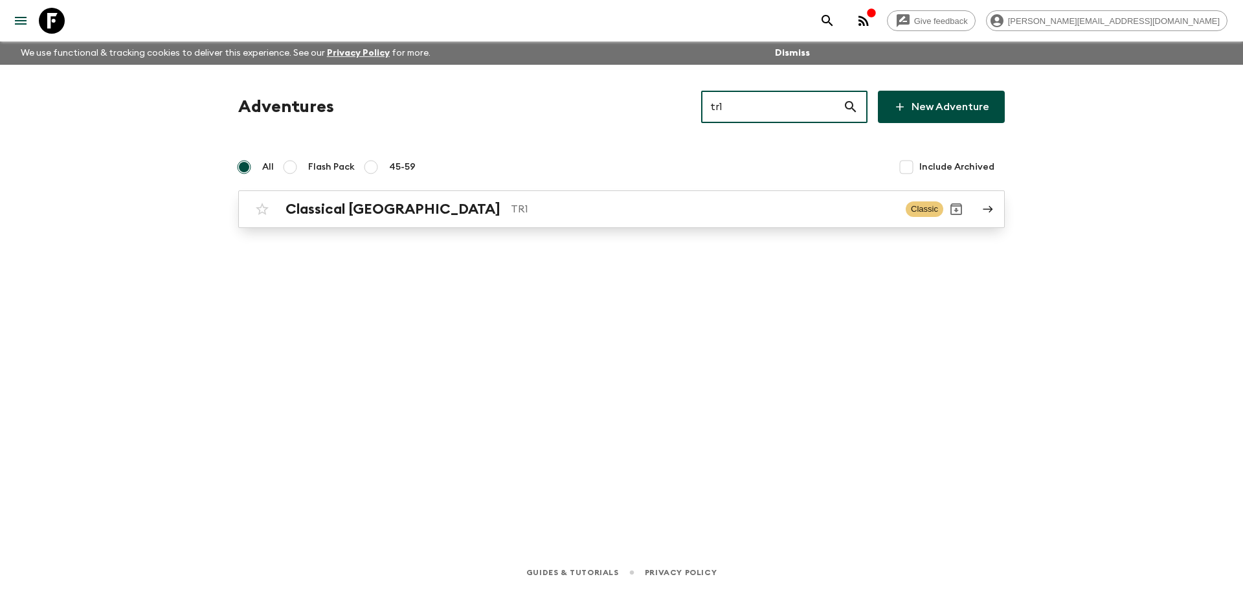
type input "tr1"
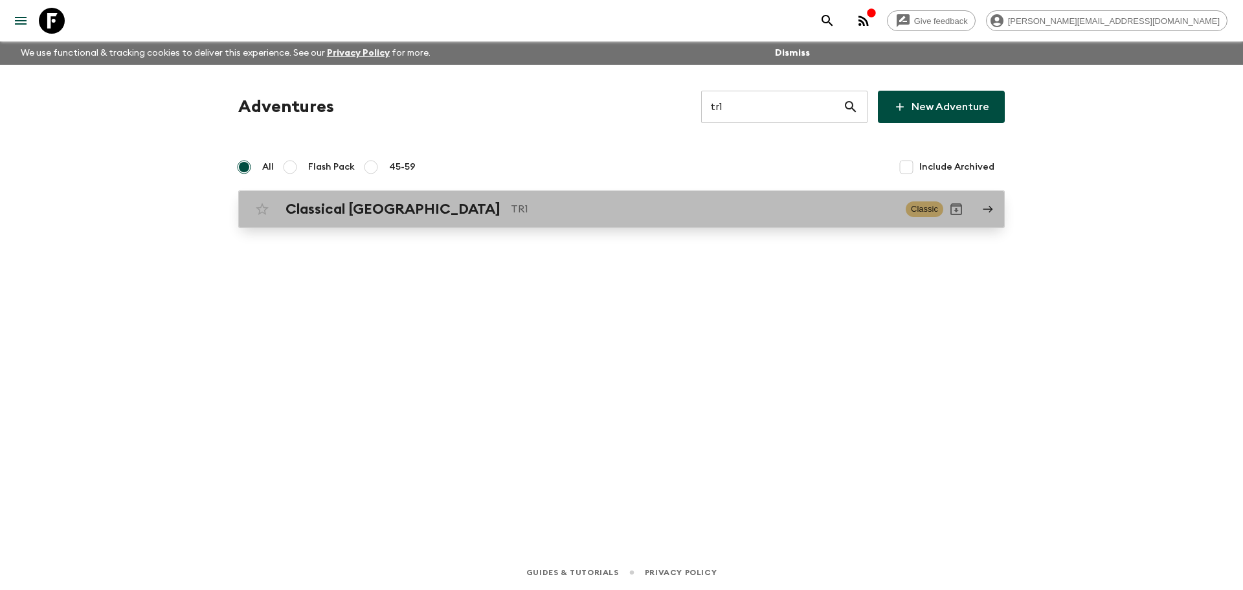
click at [511, 205] on p "TR1" at bounding box center [703, 209] width 385 height 16
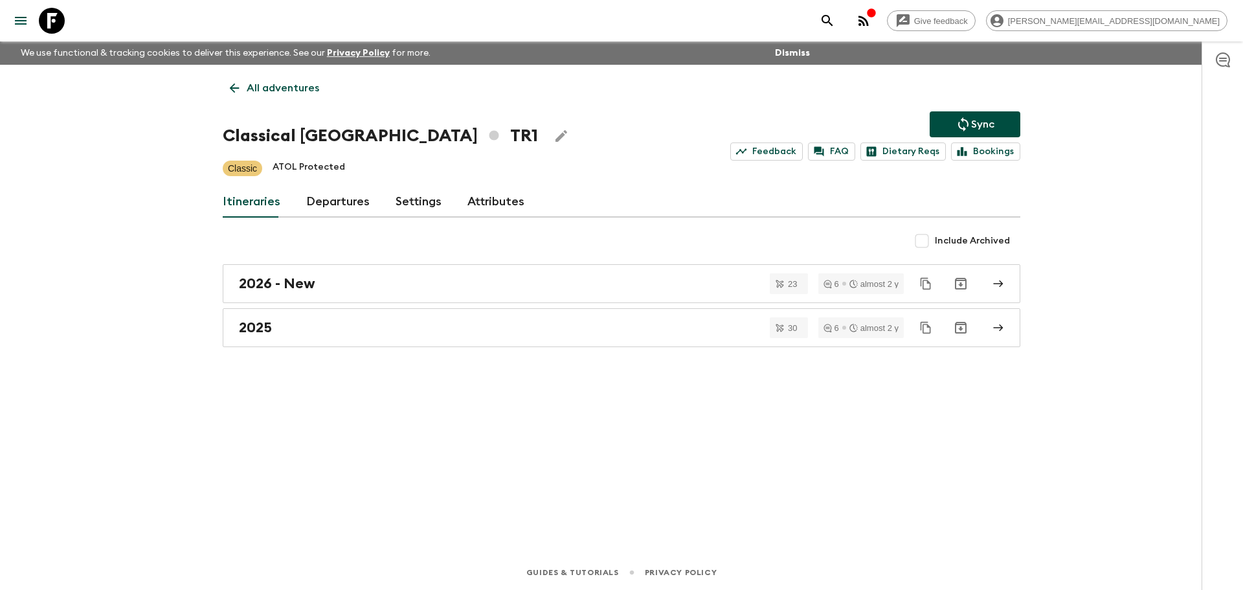
click at [333, 191] on link "Departures" at bounding box center [337, 201] width 63 height 31
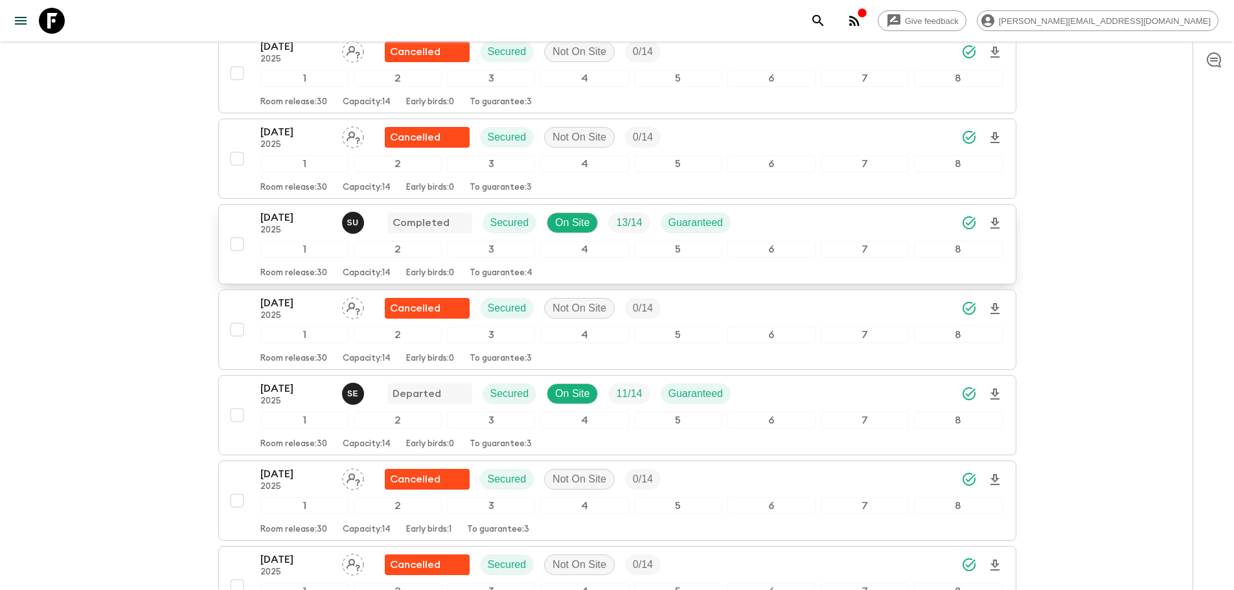
scroll to position [2859, 0]
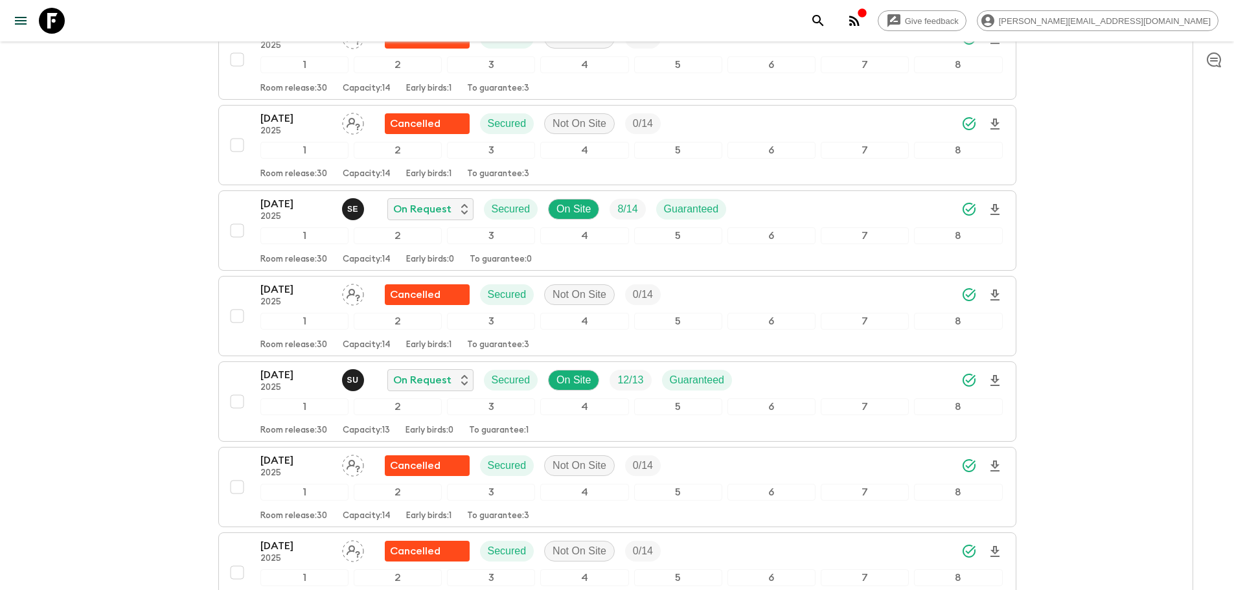
click at [58, 25] on icon at bounding box center [52, 21] width 26 height 26
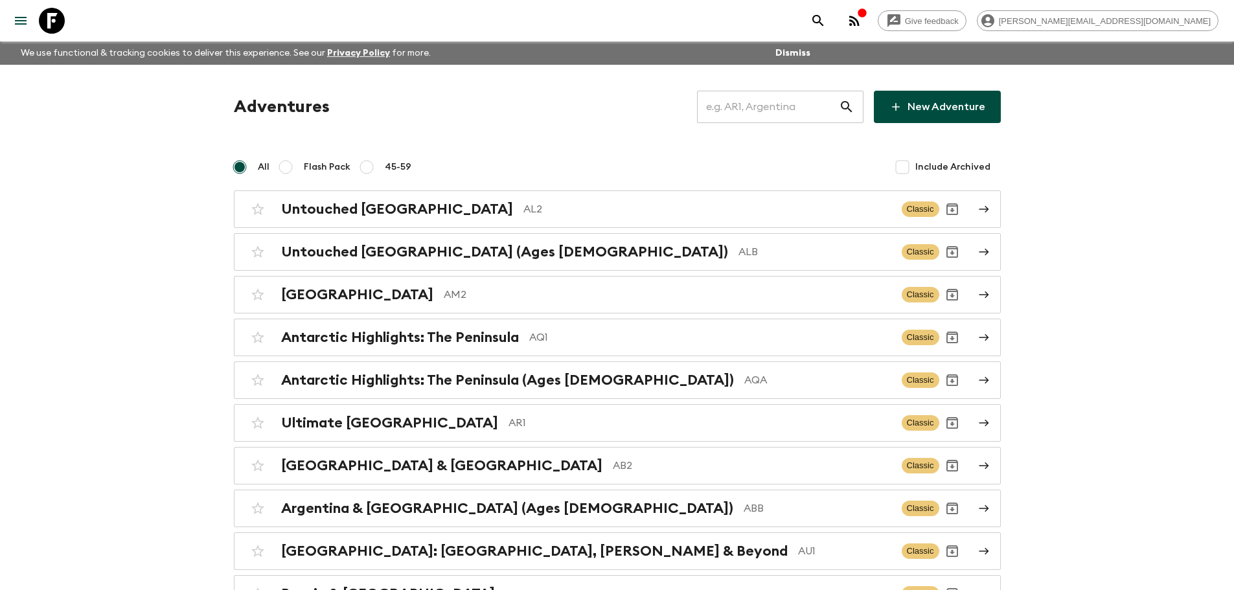
click at [817, 117] on input "text" at bounding box center [768, 107] width 142 height 36
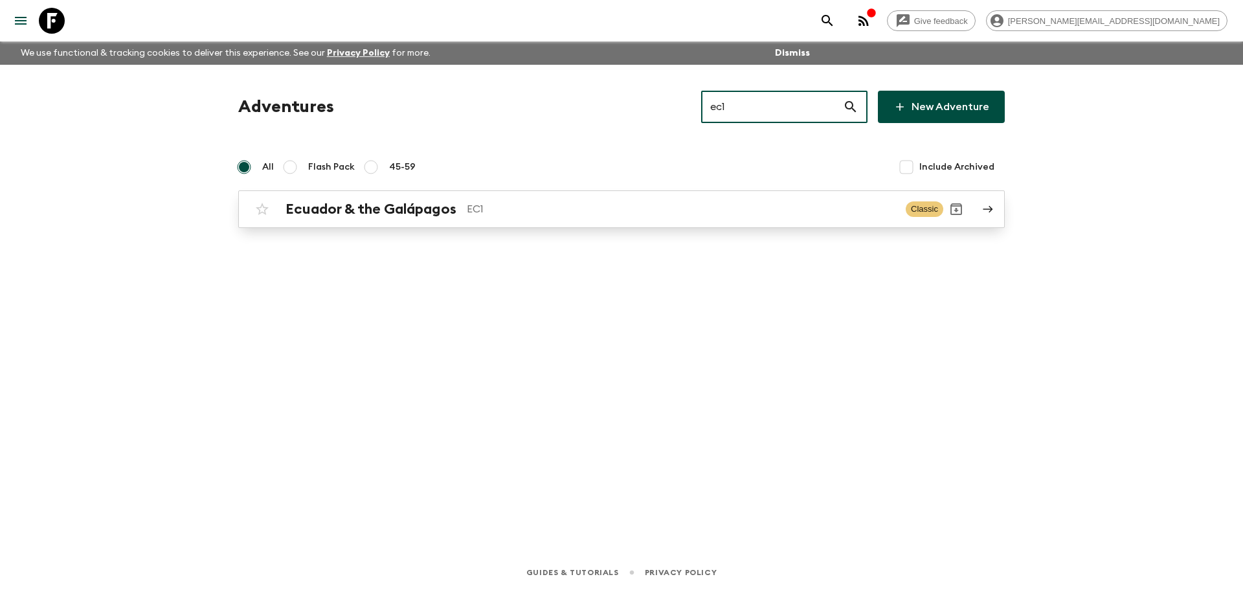
type input "ec1"
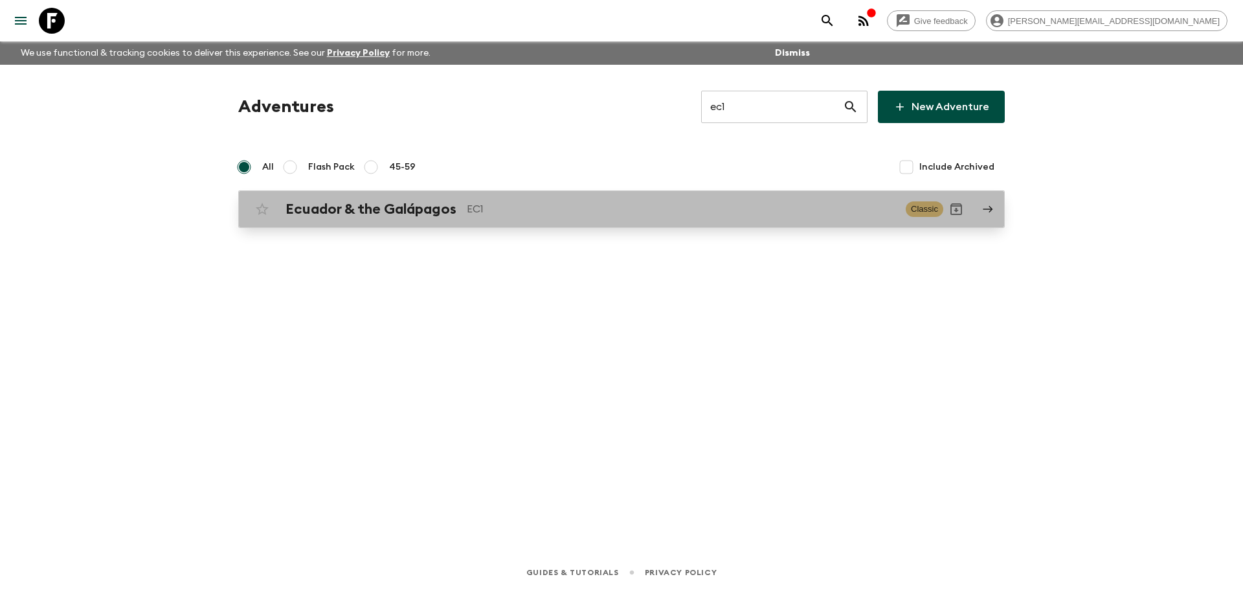
click at [548, 216] on p "EC1" at bounding box center [681, 209] width 429 height 16
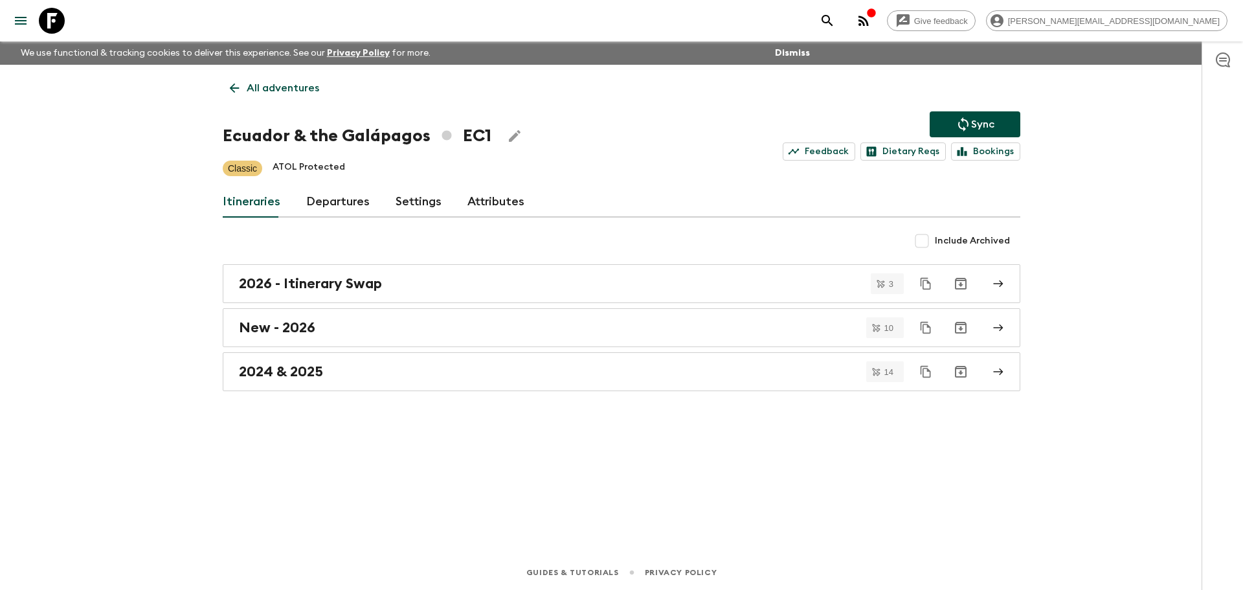
drag, startPoint x: 324, startPoint y: 201, endPoint x: 273, endPoint y: 143, distance: 77.5
click at [324, 201] on link "Departures" at bounding box center [337, 201] width 63 height 31
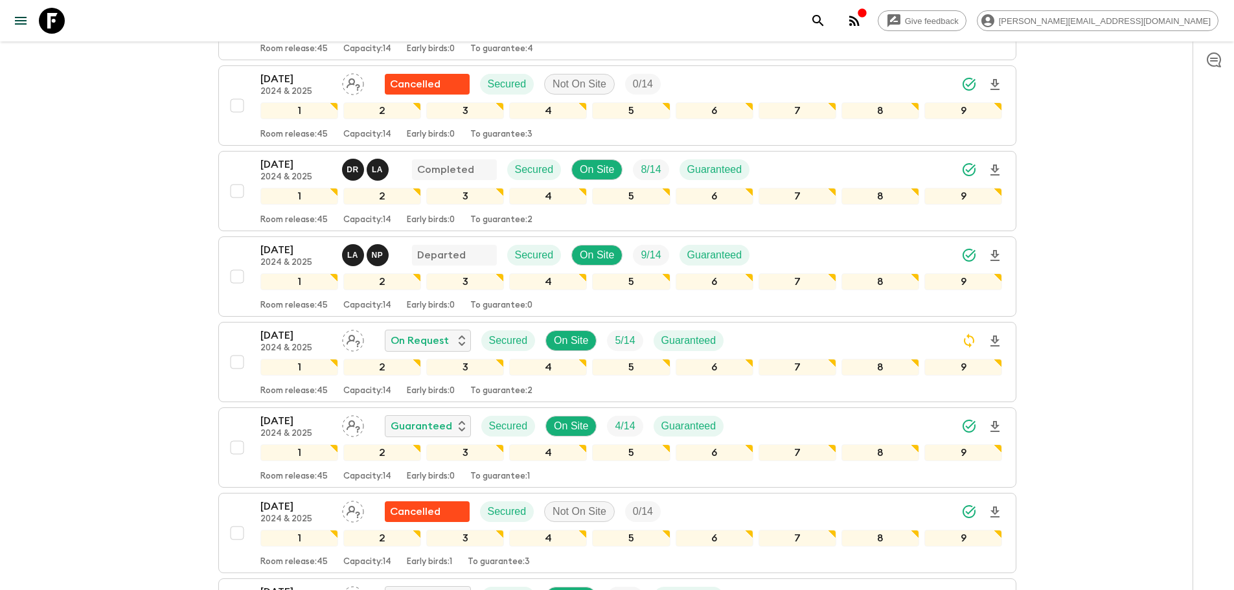
scroll to position [11, 0]
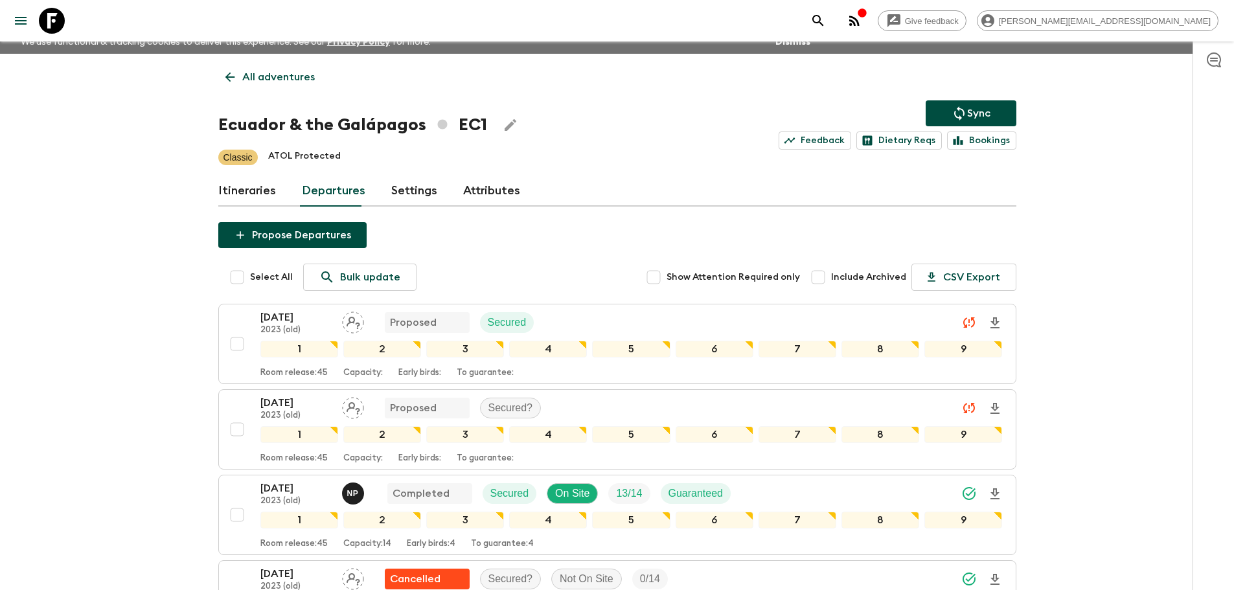
drag, startPoint x: 1001, startPoint y: 113, endPoint x: 986, endPoint y: 111, distance: 14.9
click at [1000, 113] on button "Sync" at bounding box center [970, 113] width 91 height 26
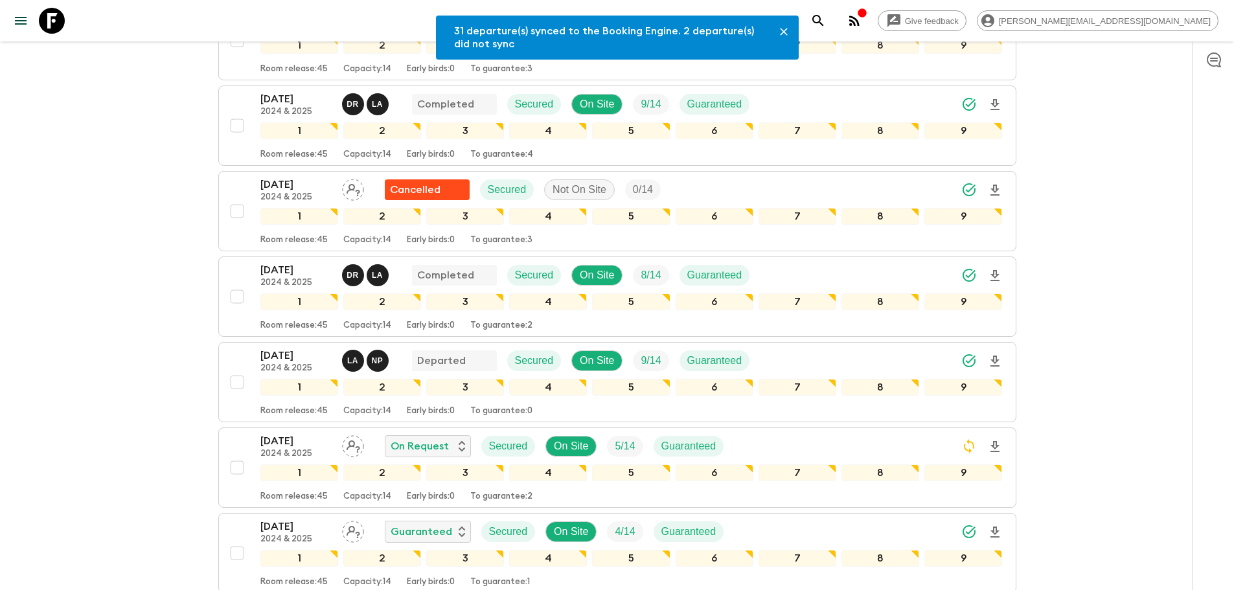
scroll to position [921, 0]
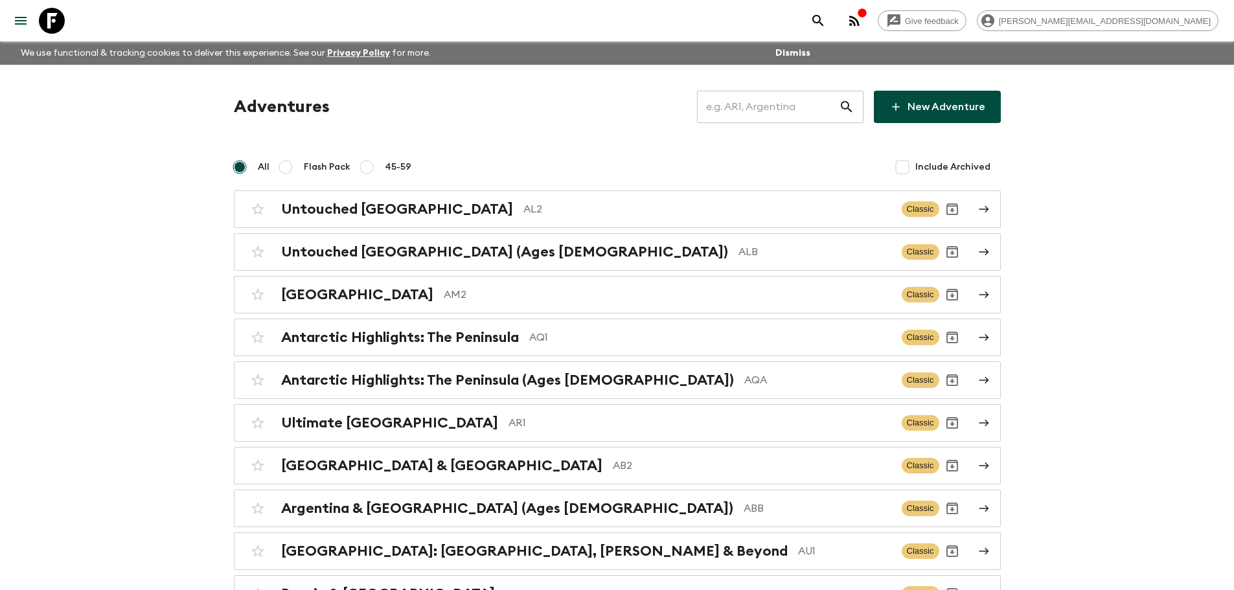
click at [754, 113] on input "text" at bounding box center [768, 107] width 142 height 36
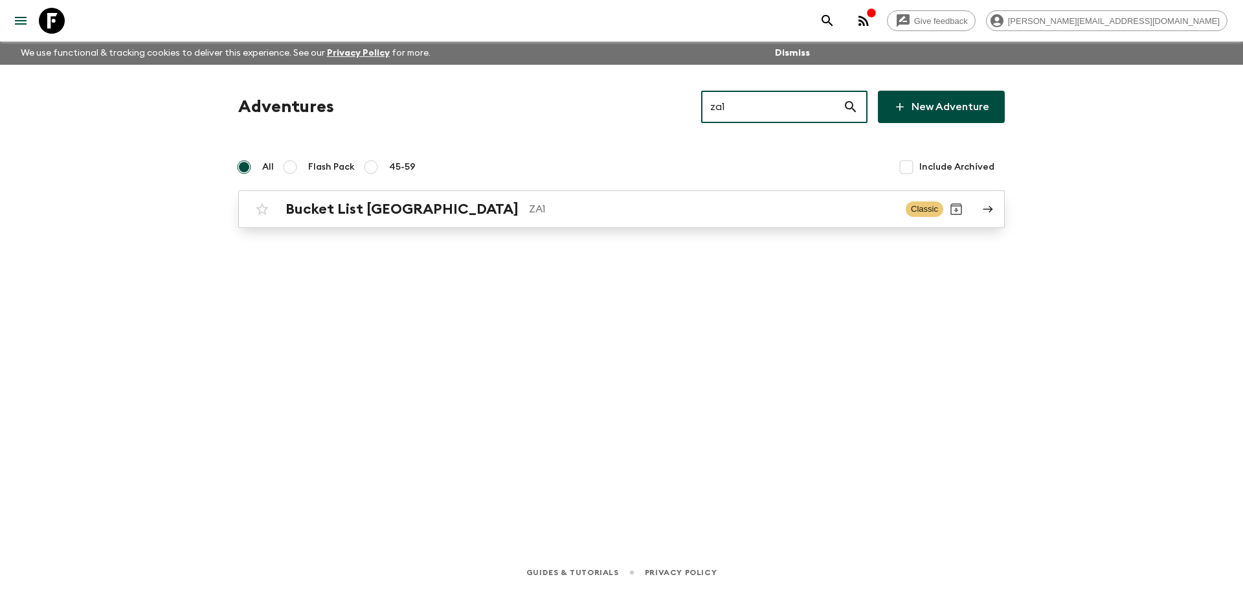
type input "za1"
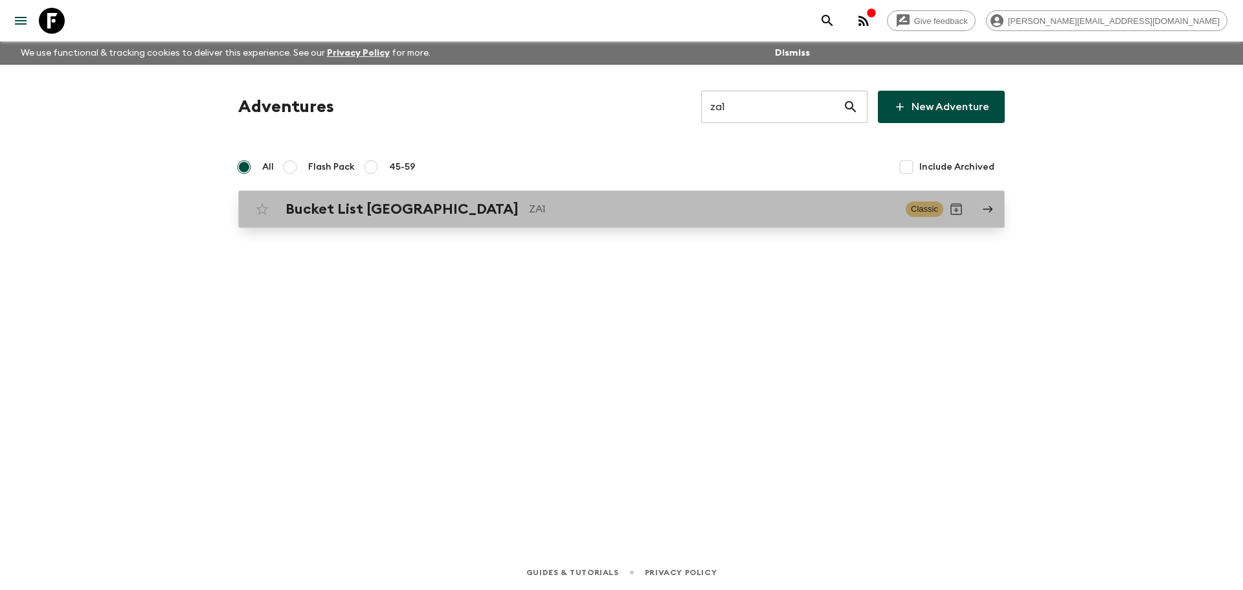
click at [572, 204] on p "ZA1" at bounding box center [712, 209] width 366 height 16
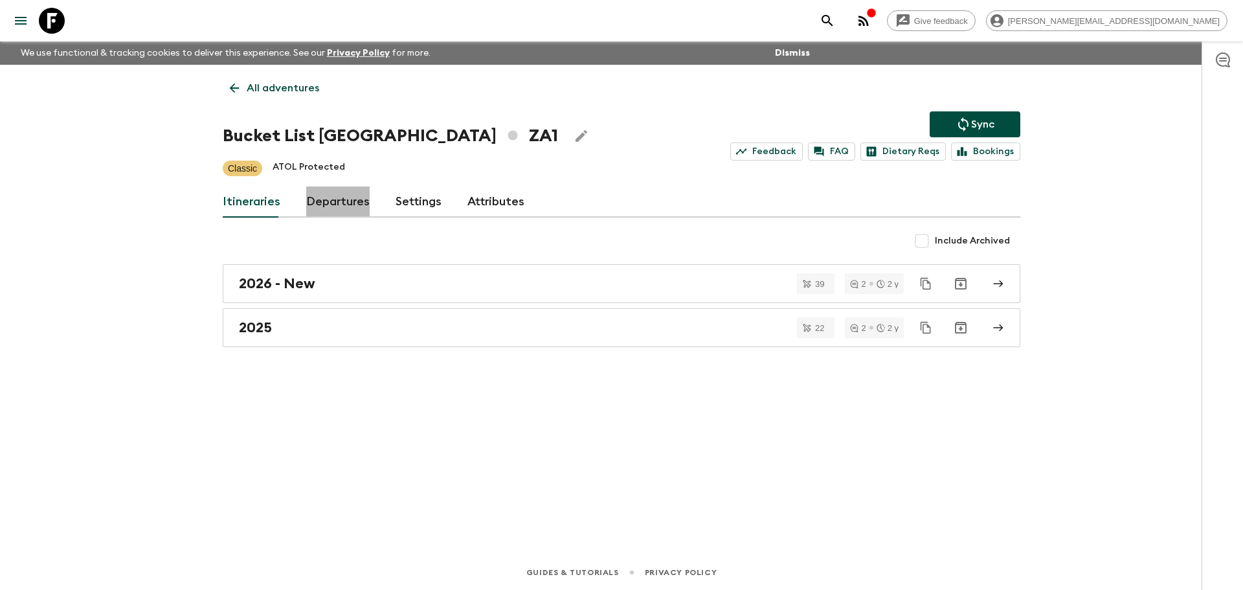
click at [348, 208] on link "Departures" at bounding box center [337, 201] width 63 height 31
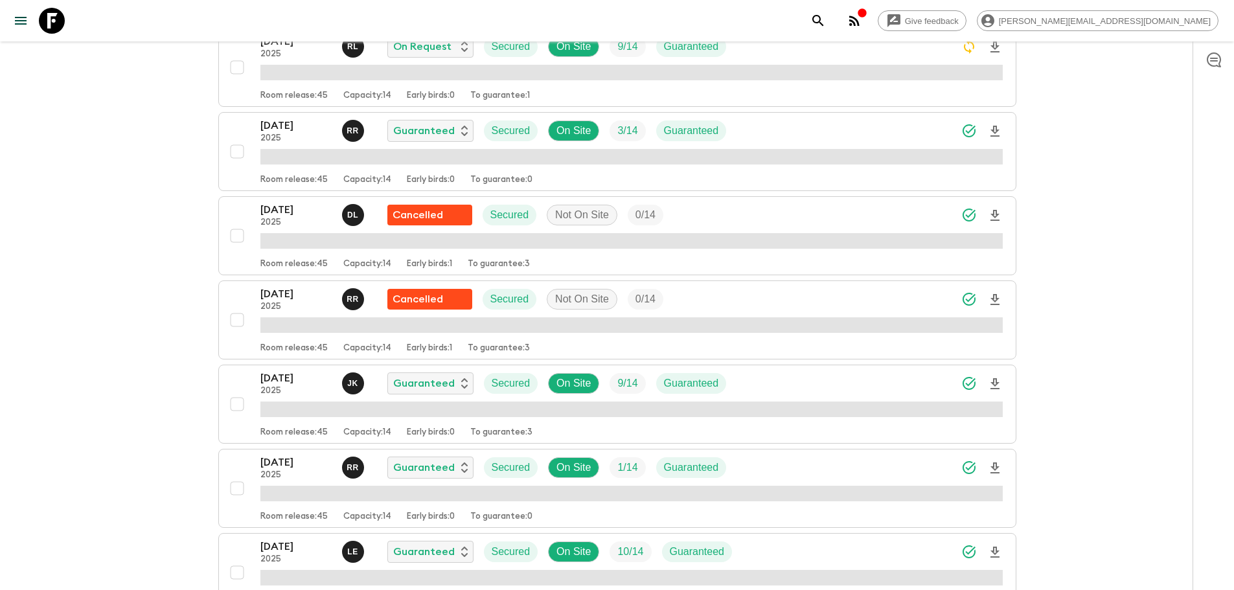
scroll to position [992, 0]
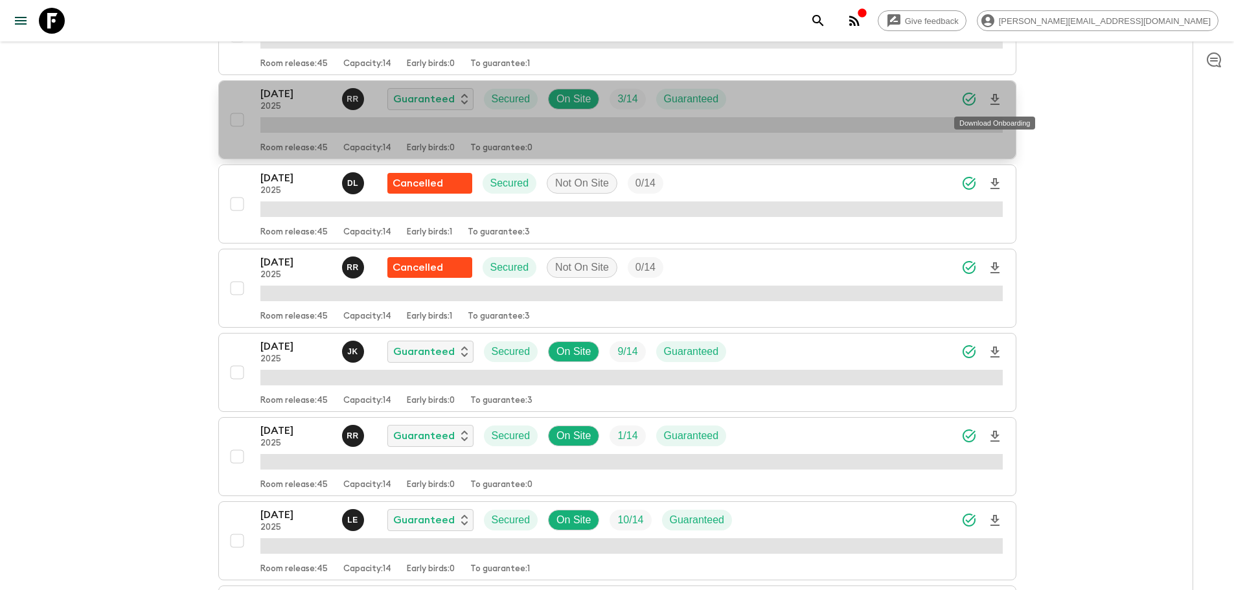
click at [996, 100] on icon "Download Onboarding" at bounding box center [994, 99] width 9 height 11
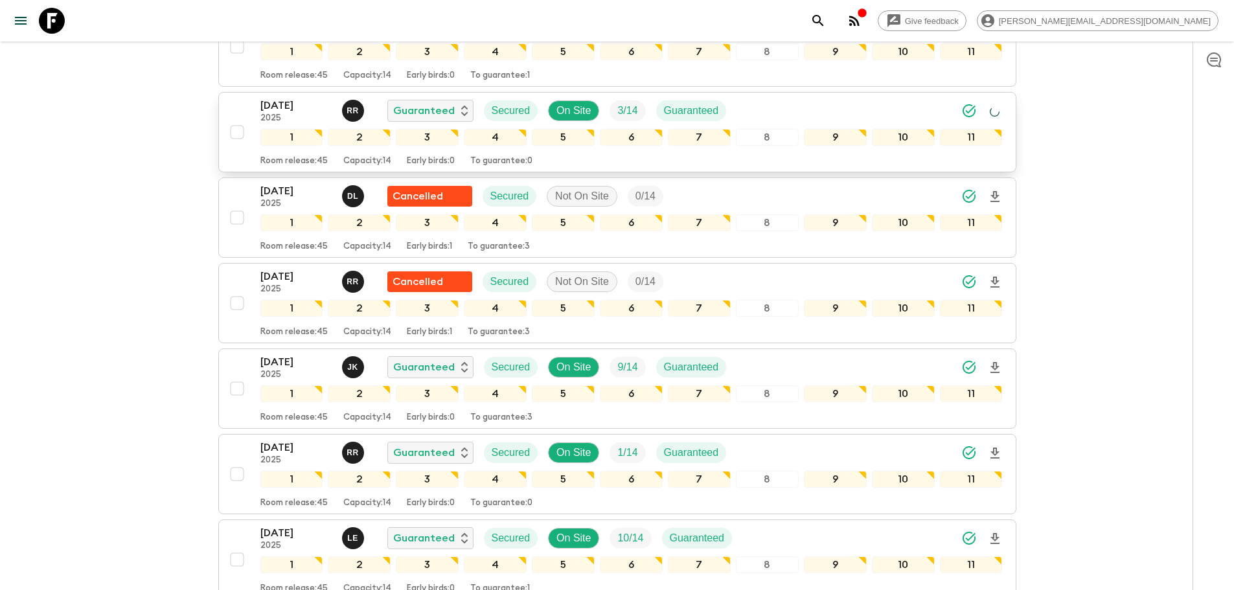
scroll to position [1002, 0]
